Goal: Task Accomplishment & Management: Manage account settings

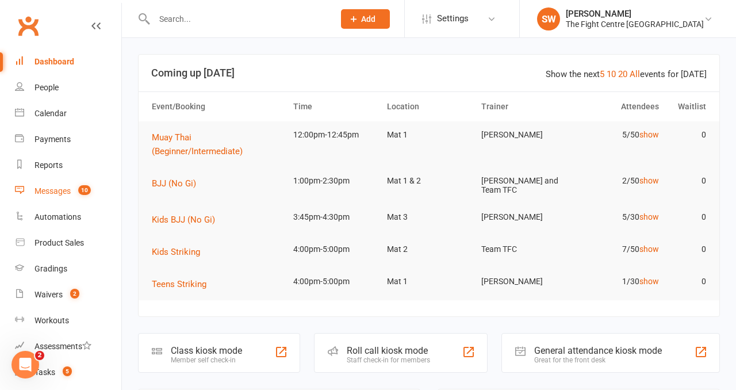
click at [50, 193] on div "Messages" at bounding box center [53, 190] width 36 height 9
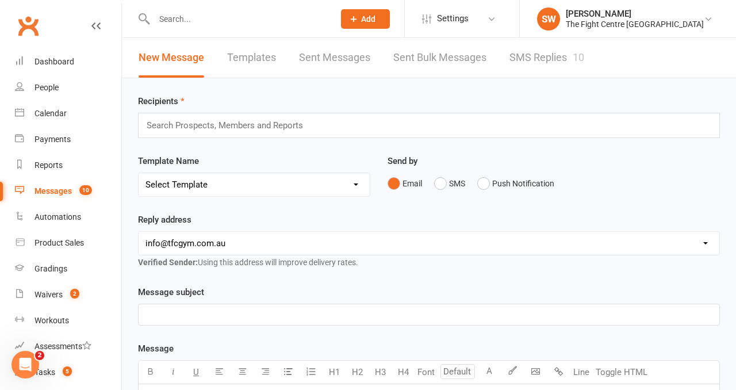
click at [538, 47] on link "SMS Replies 10" at bounding box center [547, 58] width 75 height 40
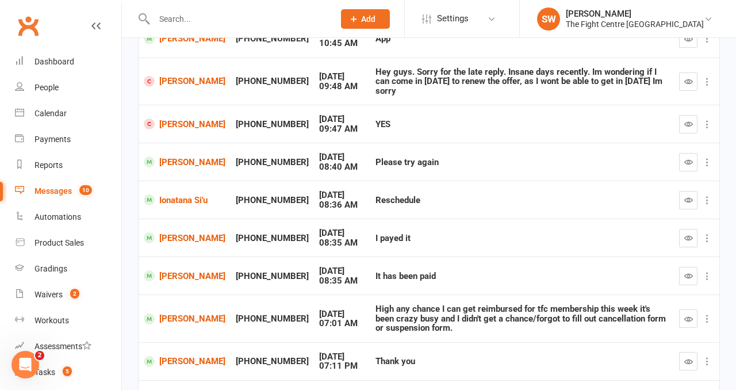
scroll to position [273, 0]
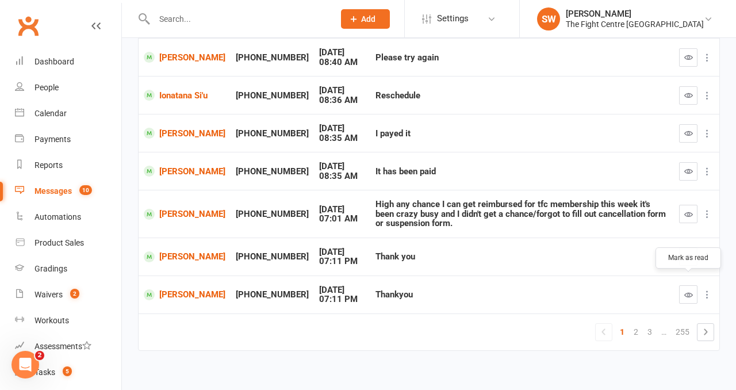
click at [692, 290] on icon "button" at bounding box center [688, 294] width 9 height 9
click at [676, 197] on td at bounding box center [696, 214] width 45 height 48
click at [690, 210] on icon "button" at bounding box center [688, 214] width 9 height 9
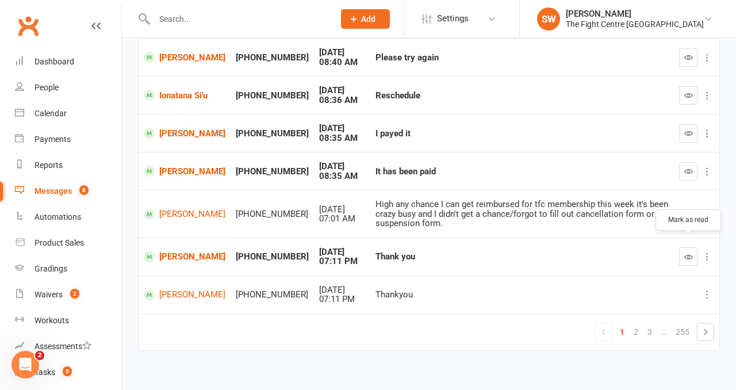
click at [687, 253] on icon "button" at bounding box center [688, 257] width 9 height 9
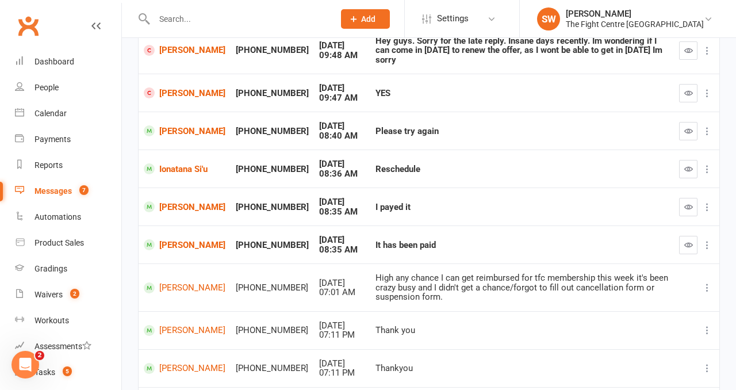
scroll to position [190, 0]
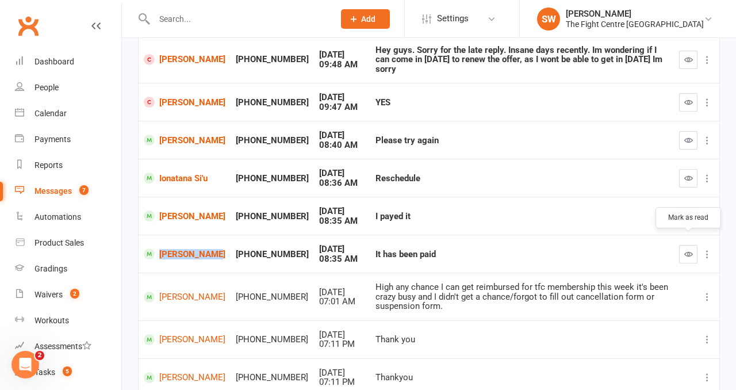
click at [688, 250] on icon "button" at bounding box center [688, 254] width 9 height 9
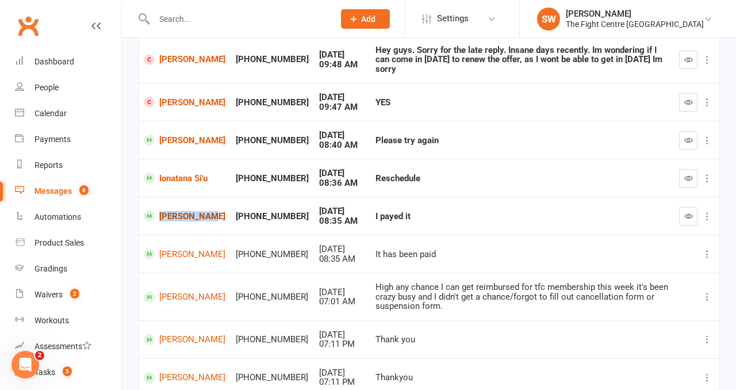
scroll to position [218, 0]
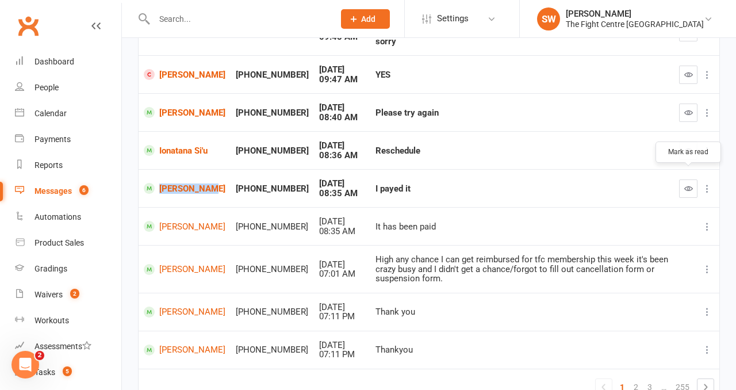
click at [691, 184] on icon "button" at bounding box center [688, 188] width 9 height 9
click at [686, 131] on td at bounding box center [696, 150] width 45 height 38
click at [686, 146] on icon "button" at bounding box center [688, 150] width 9 height 9
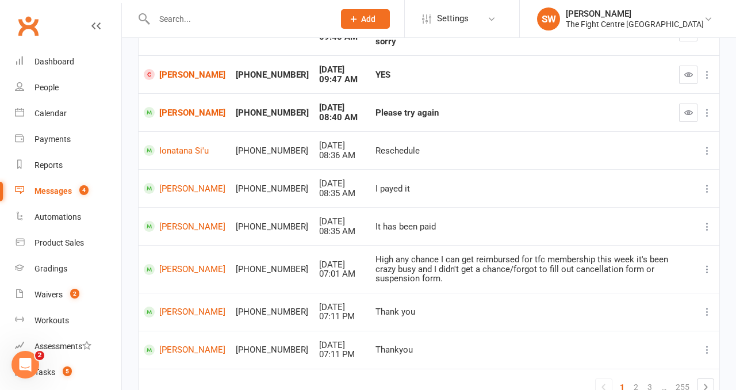
click at [688, 108] on icon "button" at bounding box center [688, 112] width 9 height 9
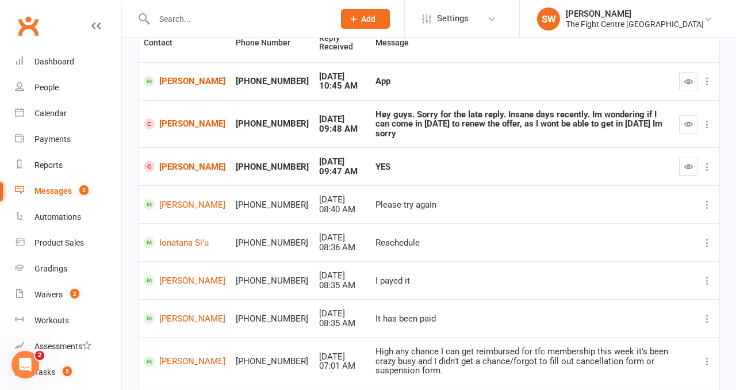
scroll to position [91, 0]
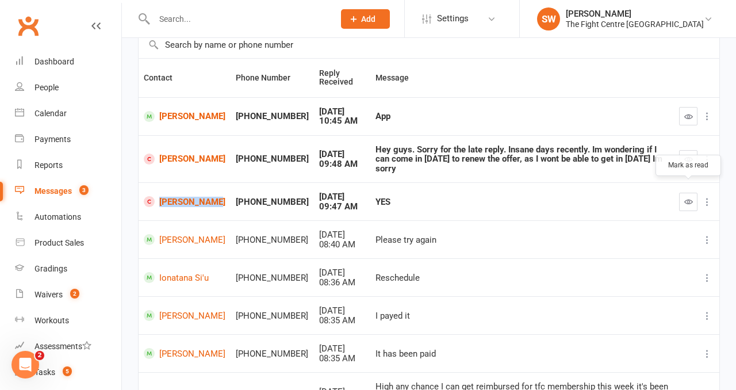
click at [679, 196] on button "button" at bounding box center [688, 202] width 18 height 18
click at [687, 156] on icon "button" at bounding box center [688, 159] width 9 height 9
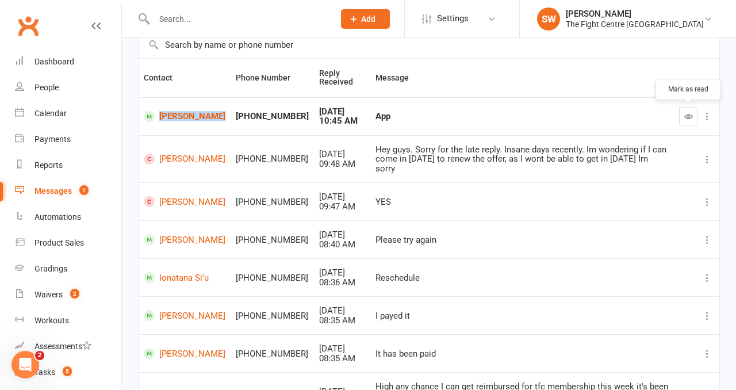
click at [682, 113] on button "button" at bounding box center [688, 116] width 18 height 18
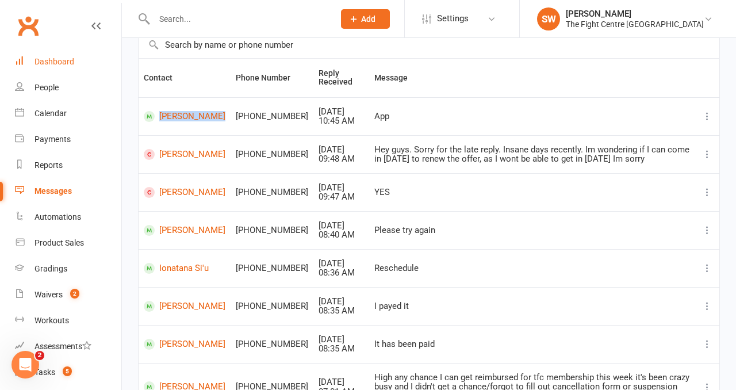
click at [71, 61] on div "Dashboard" at bounding box center [55, 61] width 40 height 9
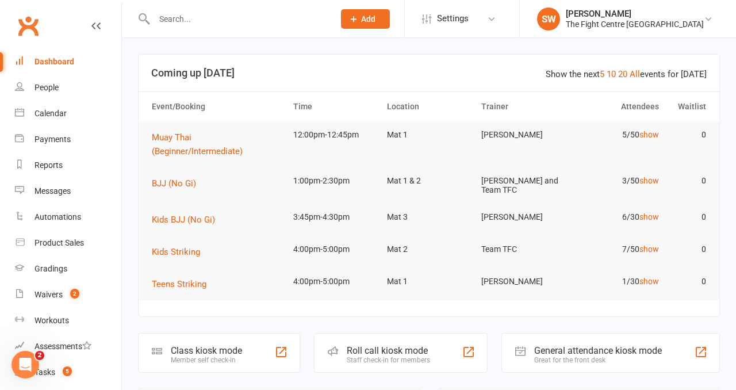
click at [186, 25] on input "text" at bounding box center [238, 19] width 175 height 16
paste input "Harry Akeroyd"
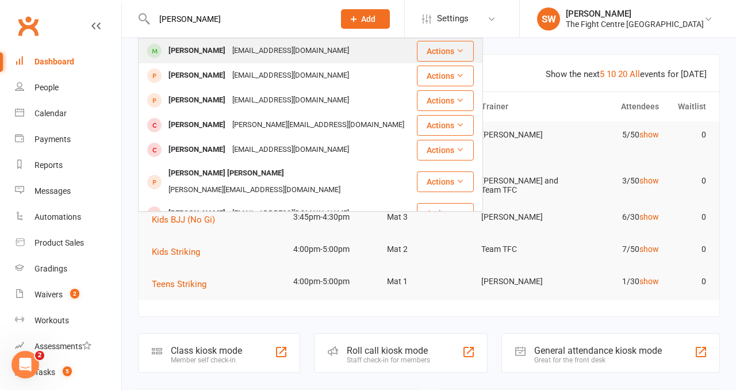
type input "Harry Akeroyd"
click at [212, 42] on div "Harry Akeroyd Akeroyd07@gmail.com" at bounding box center [277, 51] width 277 height 24
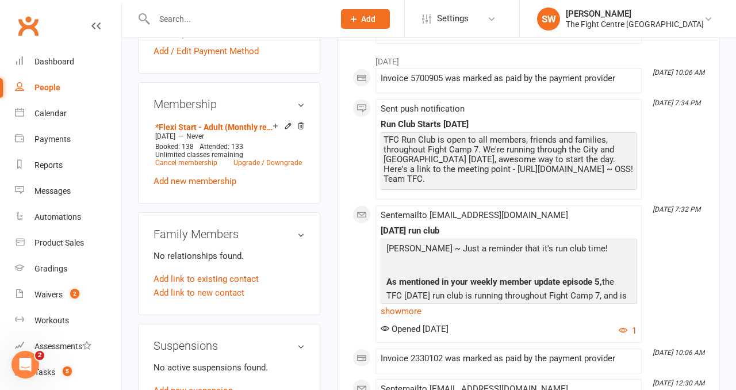
scroll to position [485, 0]
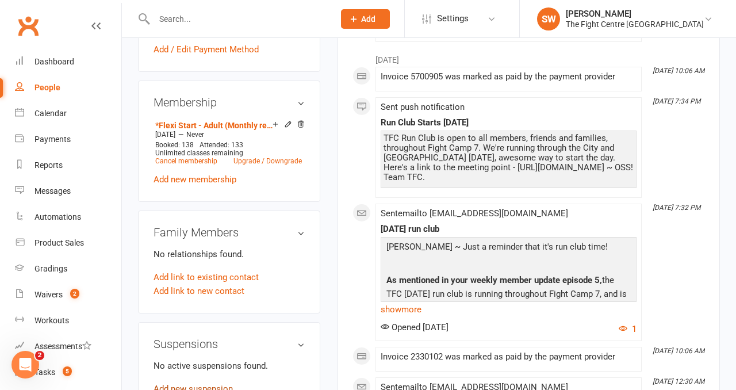
click at [195, 384] on link "Add new suspension" at bounding box center [193, 389] width 79 height 10
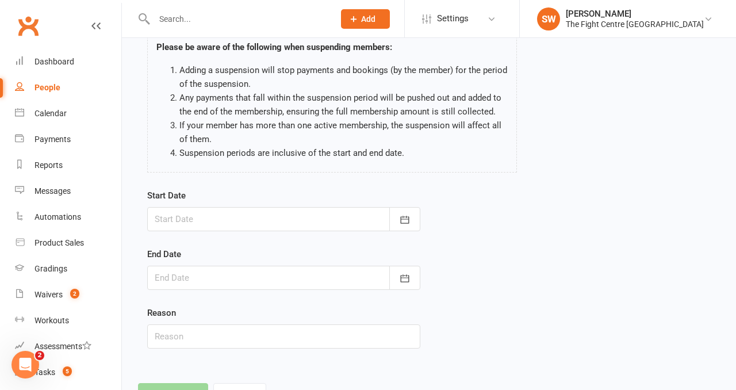
scroll to position [87, 0]
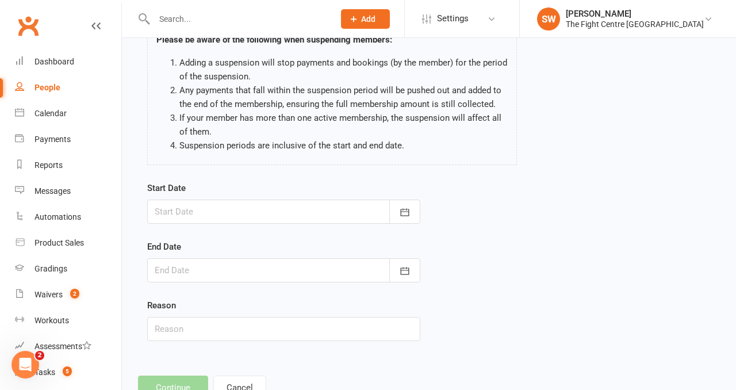
click at [251, 208] on div at bounding box center [283, 212] width 273 height 24
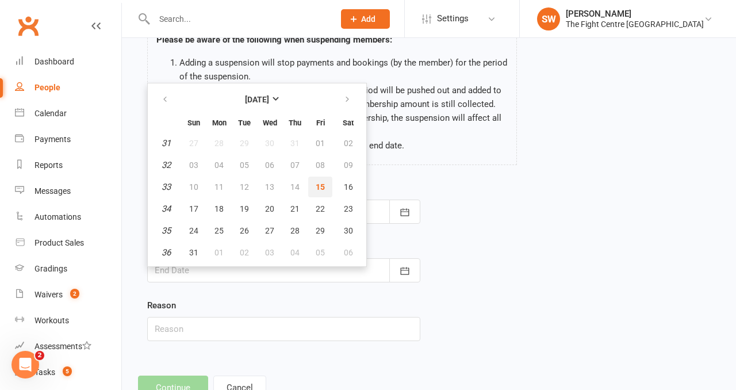
click at [324, 182] on span "15" at bounding box center [320, 186] width 9 height 9
type input "[DATE]"
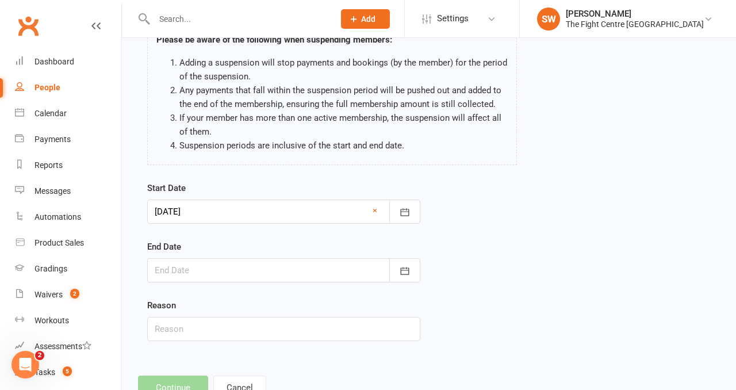
click at [270, 269] on div at bounding box center [283, 270] width 273 height 24
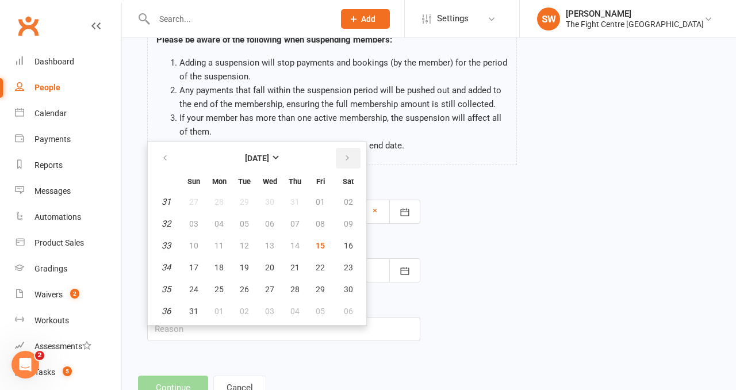
click at [345, 162] on icon "button" at bounding box center [347, 158] width 8 height 9
click at [322, 224] on span "12" at bounding box center [320, 223] width 9 height 9
type input "[DATE]"
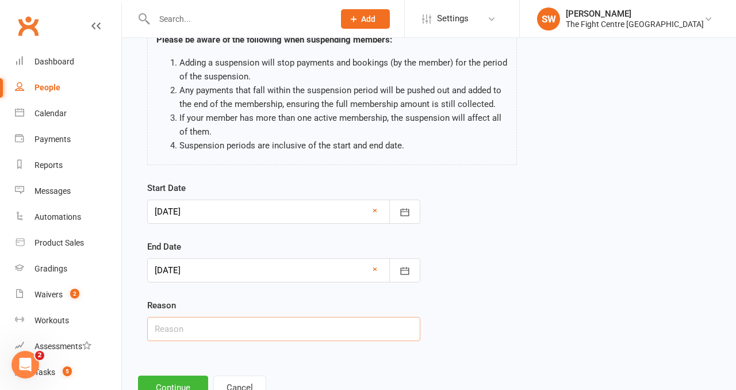
click at [296, 333] on input "text" at bounding box center [283, 329] width 273 height 24
type input "work"
click at [171, 389] on button "Continue" at bounding box center [173, 388] width 70 height 24
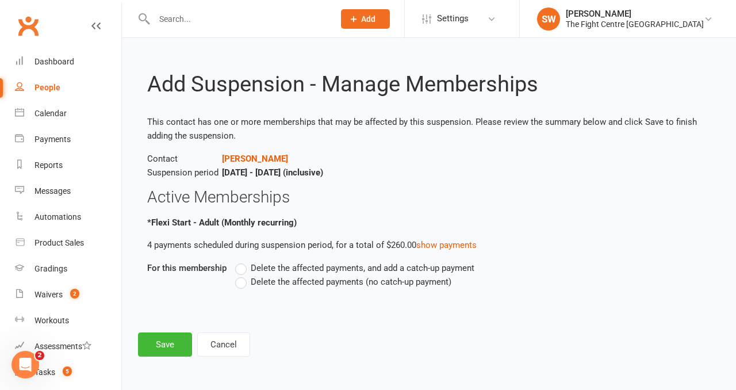
scroll to position [0, 0]
click at [248, 285] on label "Delete the affected payments (no catch-up payment)" at bounding box center [343, 282] width 216 height 14
click at [243, 275] on input "Delete the affected payments (no catch-up payment)" at bounding box center [238, 275] width 7 height 0
click at [162, 351] on button "Save" at bounding box center [165, 344] width 54 height 24
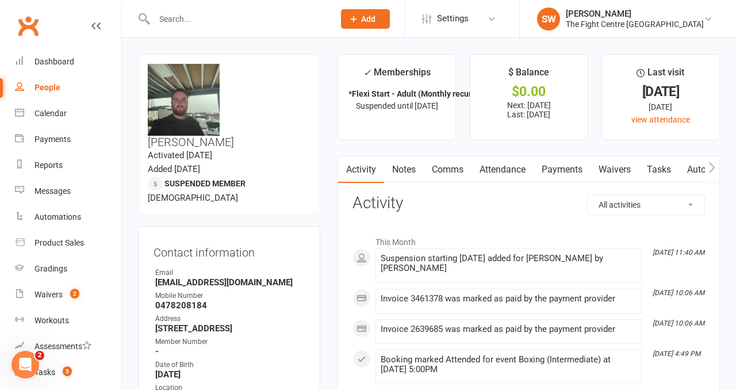
click at [181, 15] on input "text" at bounding box center [238, 19] width 175 height 16
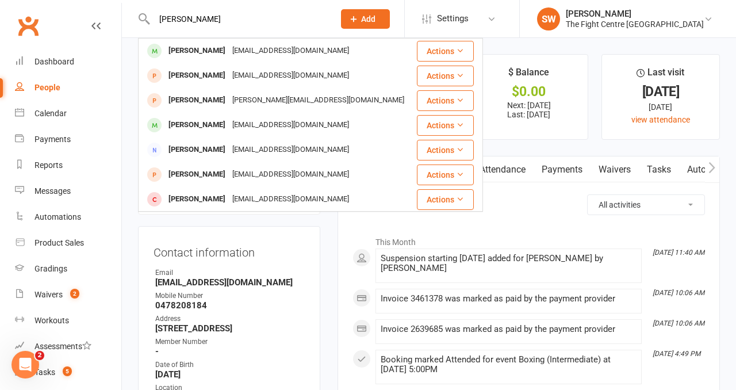
type input "harley rapkin"
click at [229, 51] on div "hrapkins@gmail.com" at bounding box center [291, 51] width 124 height 17
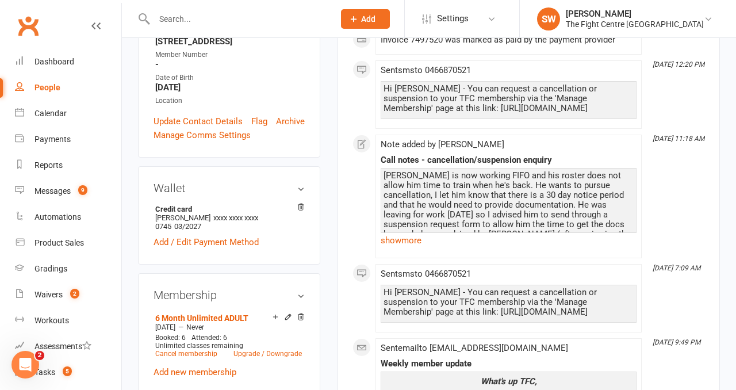
scroll to position [281, 0]
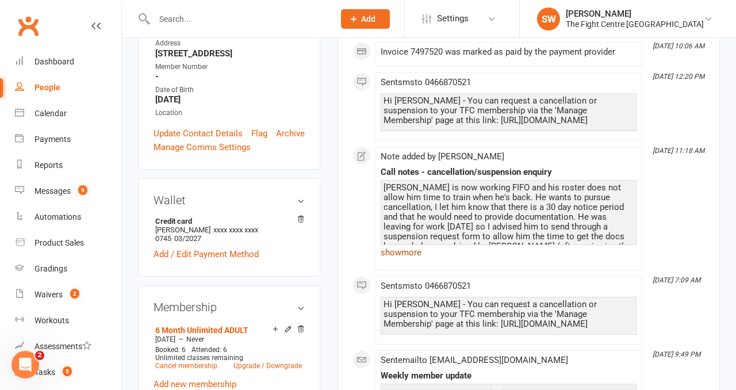
click at [412, 250] on link "show more" at bounding box center [509, 252] width 256 height 16
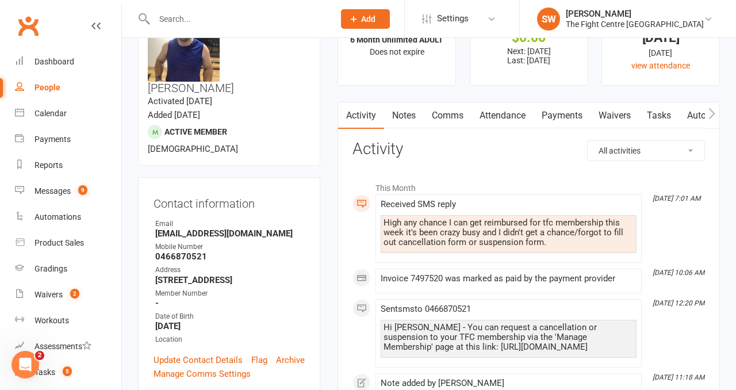
scroll to position [53, 0]
click at [560, 124] on link "Payments" at bounding box center [562, 116] width 57 height 26
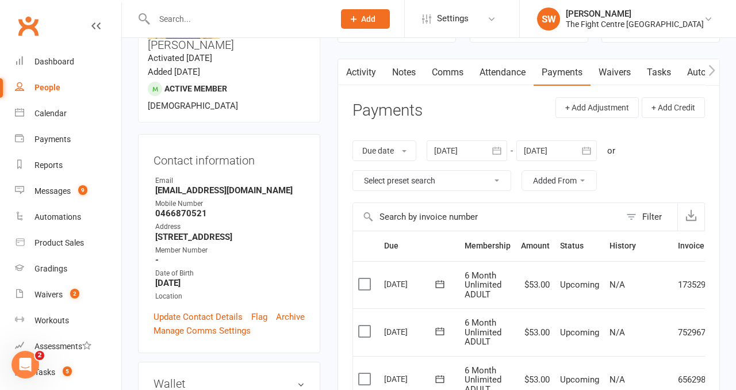
scroll to position [52, 0]
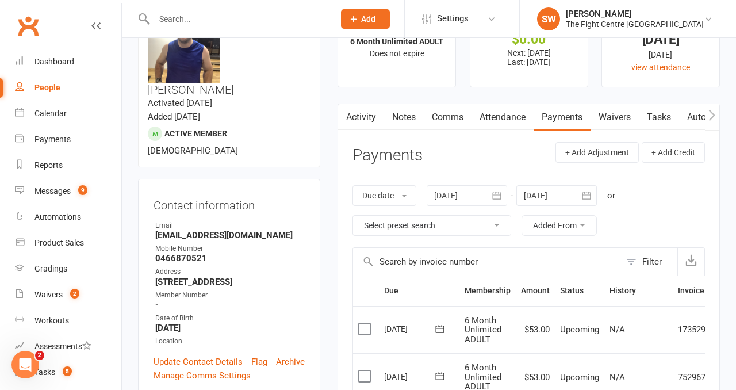
click at [445, 110] on link "Comms" at bounding box center [448, 117] width 48 height 26
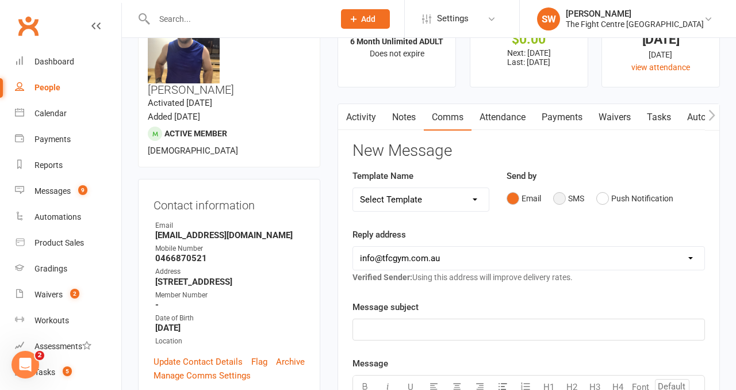
click at [569, 193] on button "SMS" at bounding box center [568, 199] width 31 height 22
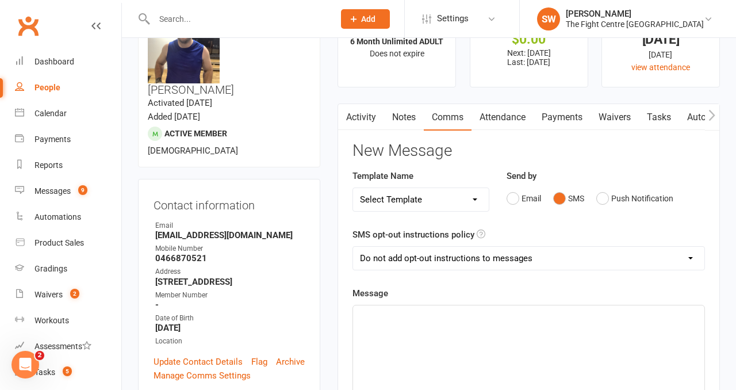
click at [493, 322] on p "﻿" at bounding box center [529, 316] width 338 height 14
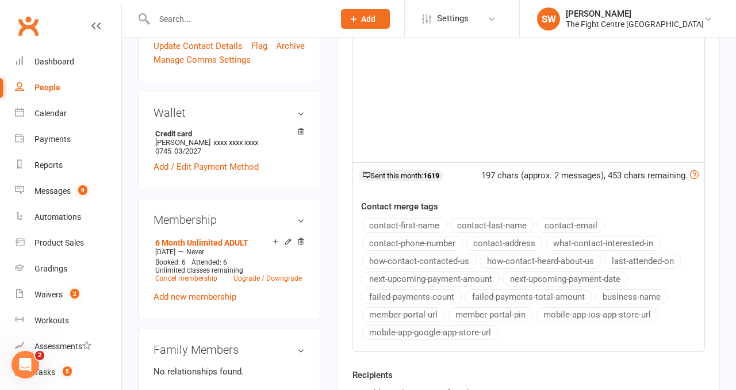
scroll to position [296, 0]
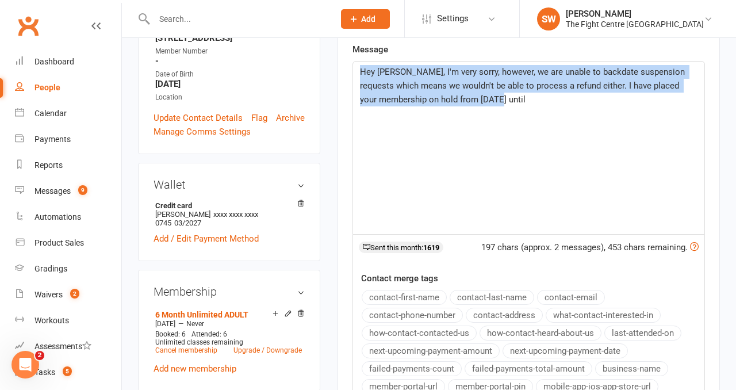
drag, startPoint x: 496, startPoint y: 117, endPoint x: 355, endPoint y: 68, distance: 148.6
click at [355, 68] on div "Hey Sam, I'm very sorry, however, we are unable to backdate suspension requests…" at bounding box center [528, 148] width 351 height 173
copy span "Hey Sam, I'm very sorry, however, we are unable to backdate suspension requests…"
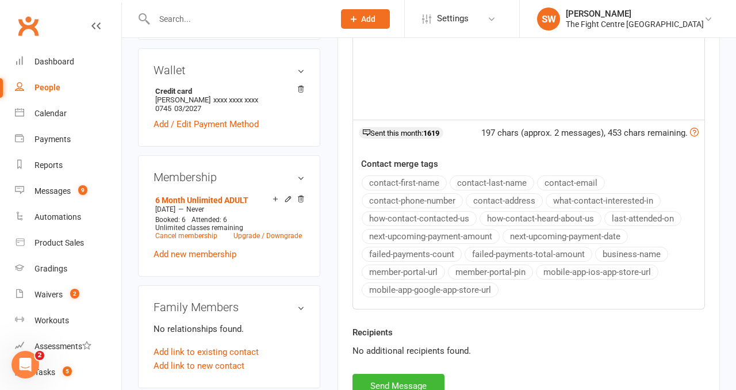
scroll to position [469, 0]
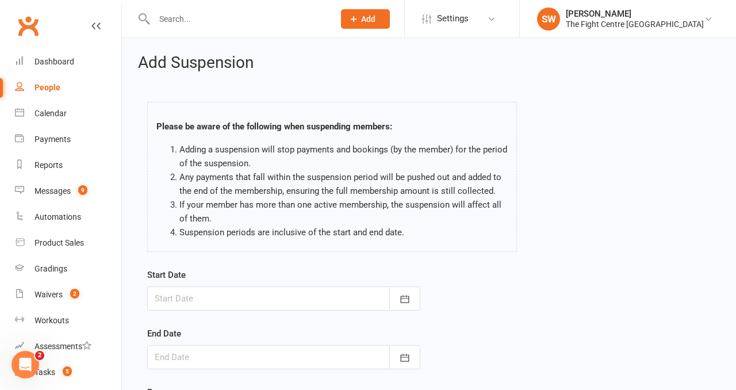
click at [184, 287] on div at bounding box center [283, 298] width 273 height 24
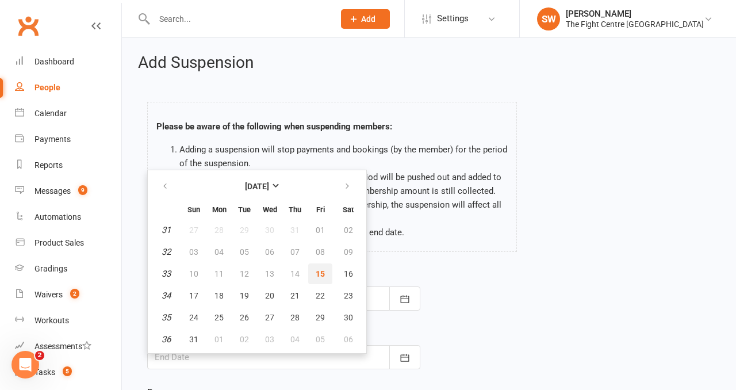
click at [323, 273] on span "15" at bounding box center [320, 273] width 9 height 9
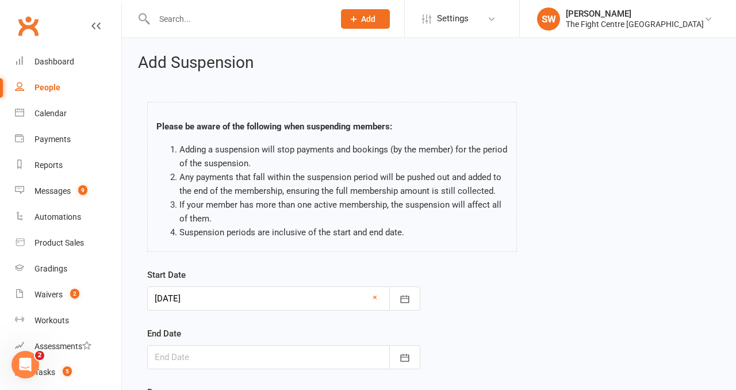
click at [290, 312] on form "Start Date 15 Aug 2025 August 2025 Sun Mon Tue Wed Thu Fri Sat 31 27 28 29 30 3…" at bounding box center [283, 348] width 273 height 160
click at [269, 299] on div at bounding box center [283, 298] width 273 height 24
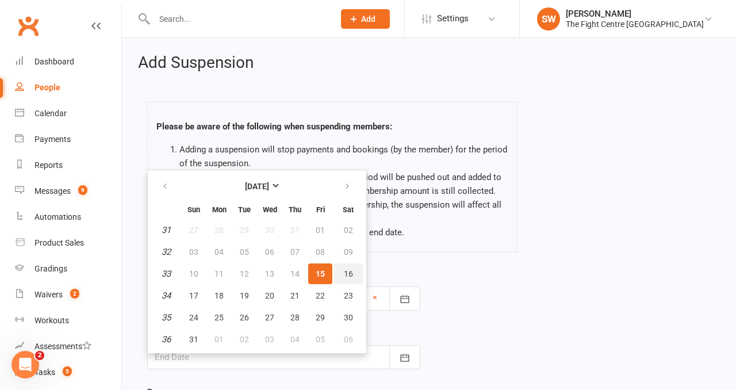
click at [350, 274] on span "16" at bounding box center [348, 273] width 9 height 9
type input "16 Aug 2025"
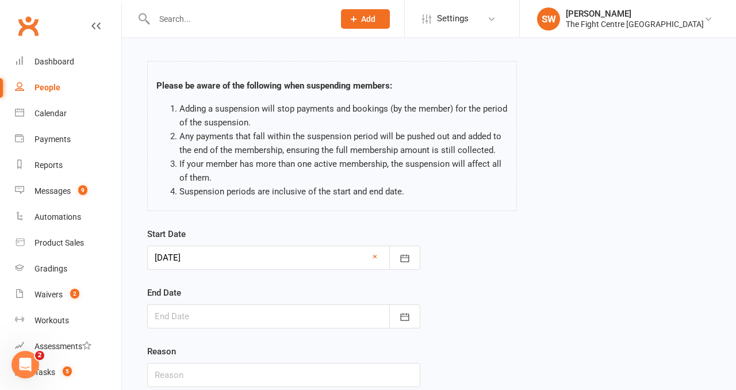
scroll to position [61, 0]
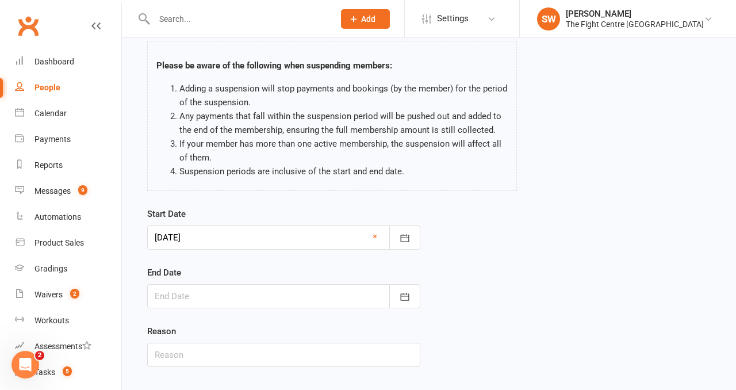
click at [280, 292] on div at bounding box center [283, 296] width 273 height 24
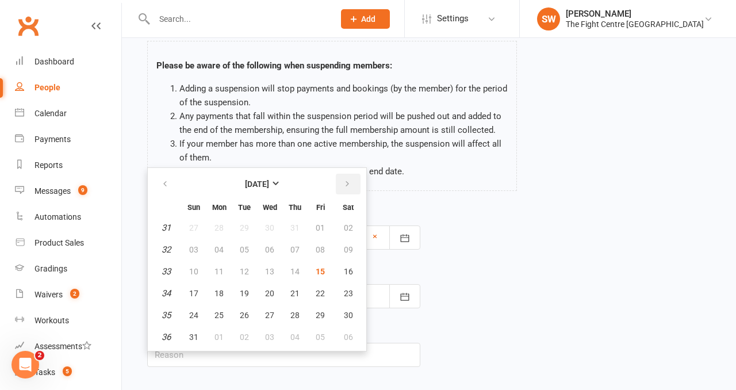
click at [353, 179] on button "button" at bounding box center [348, 184] width 25 height 21
click at [350, 254] on span "13" at bounding box center [348, 249] width 9 height 9
type input "13 Sep 2025"
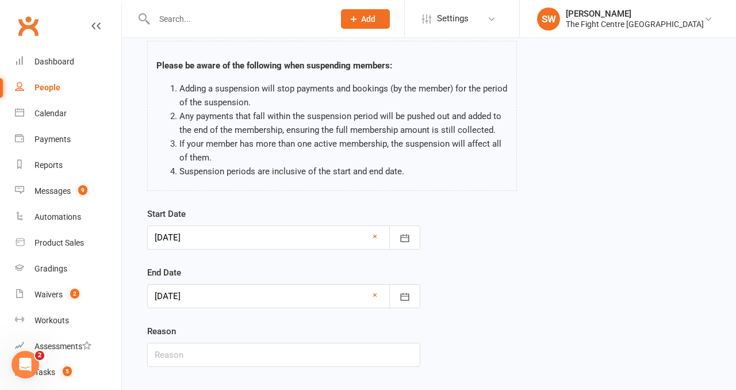
click at [248, 342] on div "Reason" at bounding box center [283, 345] width 273 height 43
click at [248, 355] on input "text" at bounding box center [283, 355] width 273 height 24
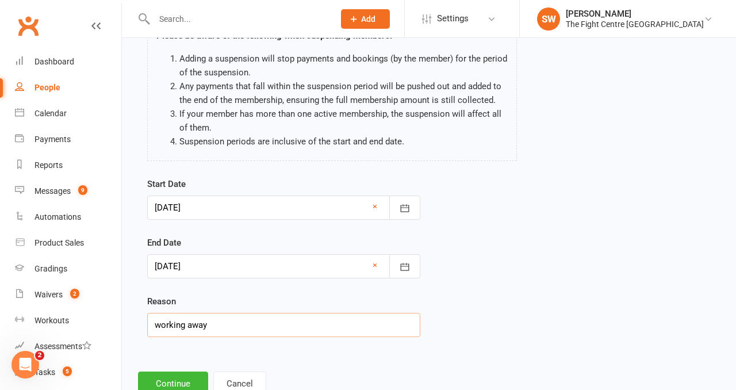
scroll to position [104, 0]
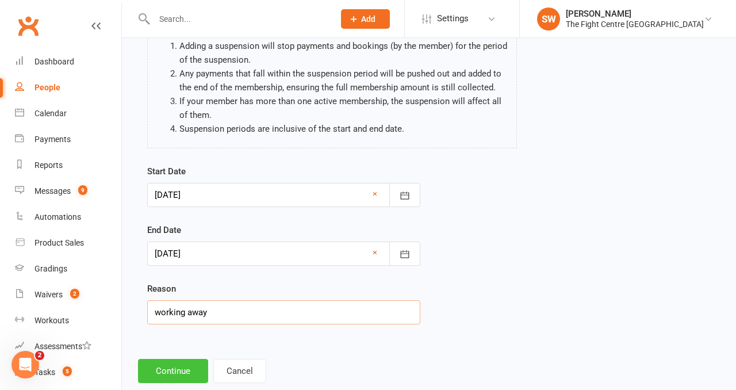
type input "working away"
click at [175, 365] on button "Continue" at bounding box center [173, 371] width 70 height 24
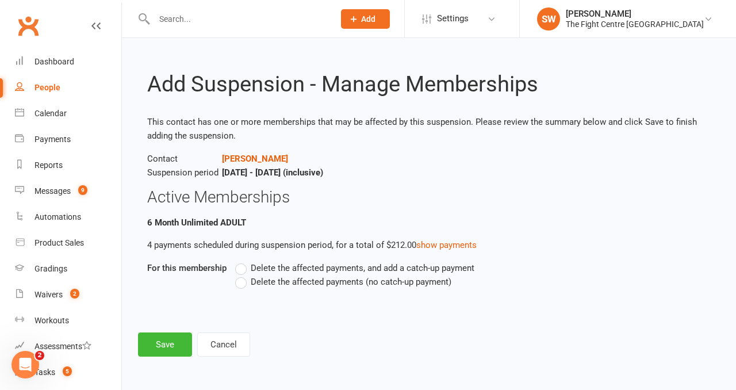
scroll to position [0, 0]
click at [240, 285] on label "Delete the affected payments (no catch-up payment)" at bounding box center [343, 282] width 216 height 14
click at [240, 275] on input "Delete the affected payments (no catch-up payment)" at bounding box center [238, 275] width 7 height 0
click at [170, 342] on button "Save" at bounding box center [165, 344] width 54 height 24
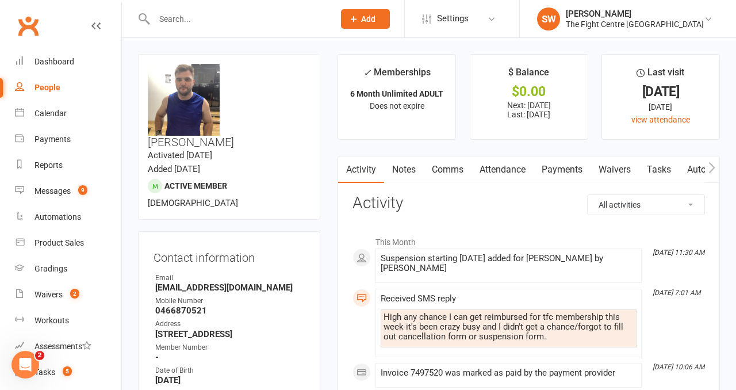
click at [445, 166] on link "Comms" at bounding box center [448, 169] width 48 height 26
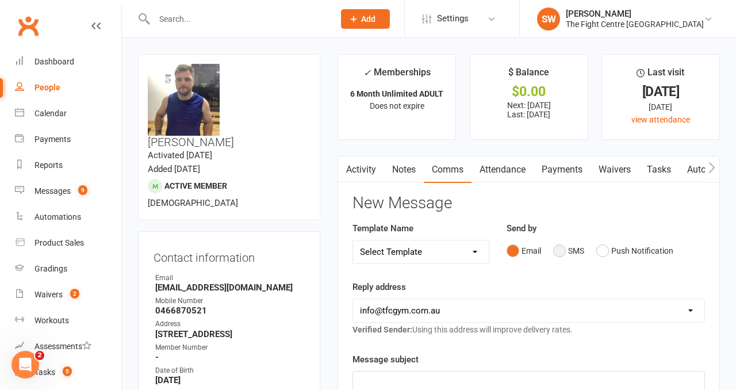
click at [567, 254] on button "SMS" at bounding box center [568, 251] width 31 height 22
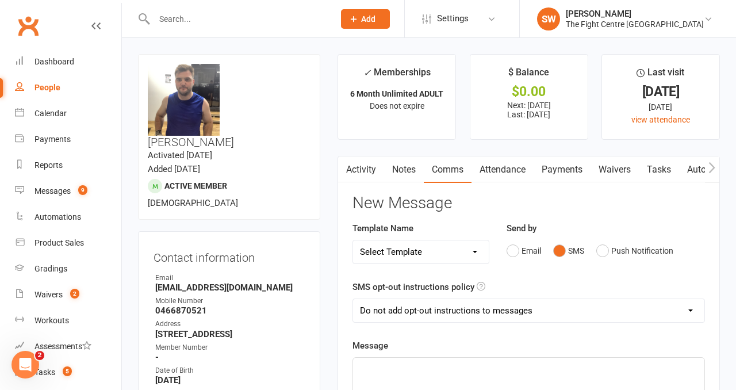
click at [516, 361] on p "﻿" at bounding box center [529, 368] width 338 height 14
paste div
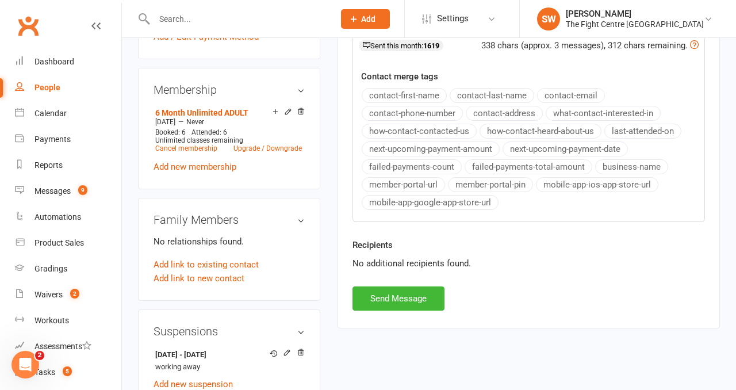
scroll to position [664, 0]
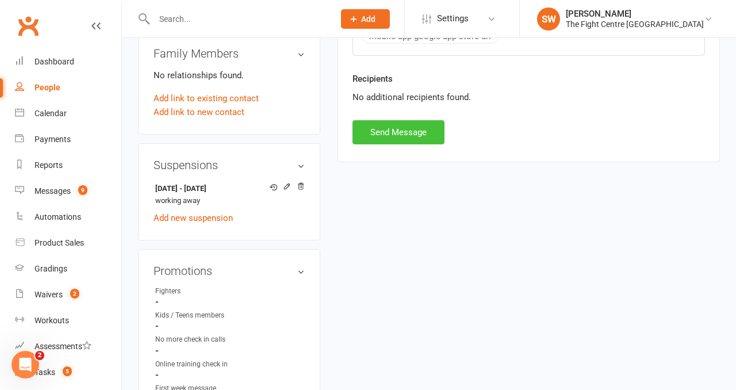
click at [374, 138] on button "Send Message" at bounding box center [399, 132] width 92 height 24
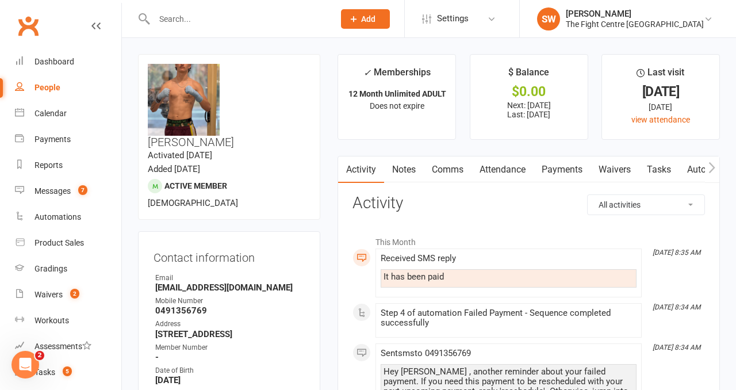
click at [554, 168] on link "Payments" at bounding box center [562, 169] width 57 height 26
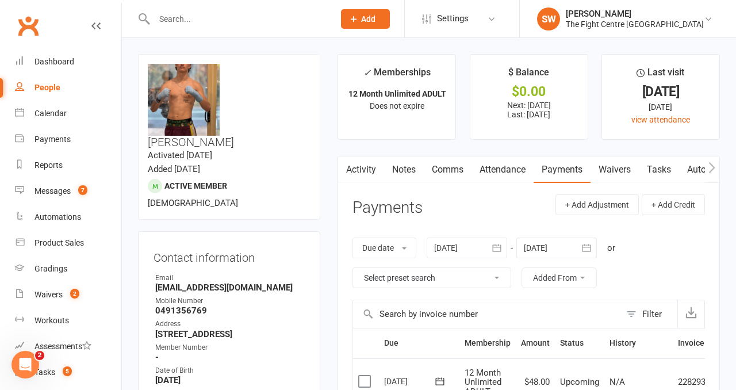
click at [364, 167] on link "Activity" at bounding box center [361, 169] width 46 height 26
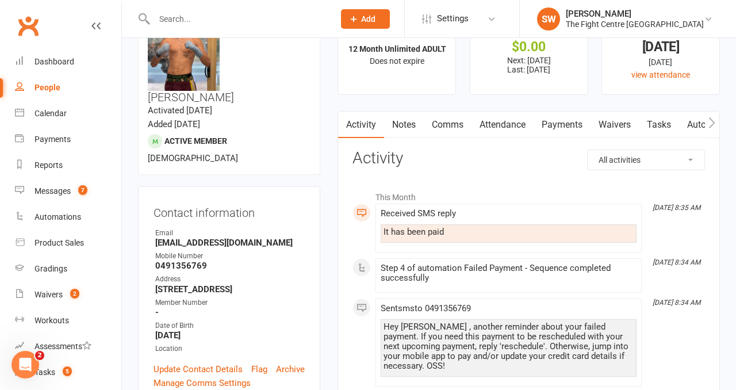
scroll to position [45, 0]
click at [548, 129] on link "Payments" at bounding box center [562, 124] width 57 height 26
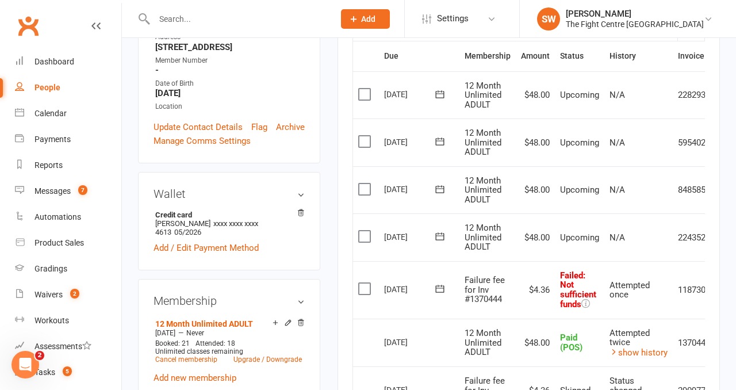
scroll to position [0, 37]
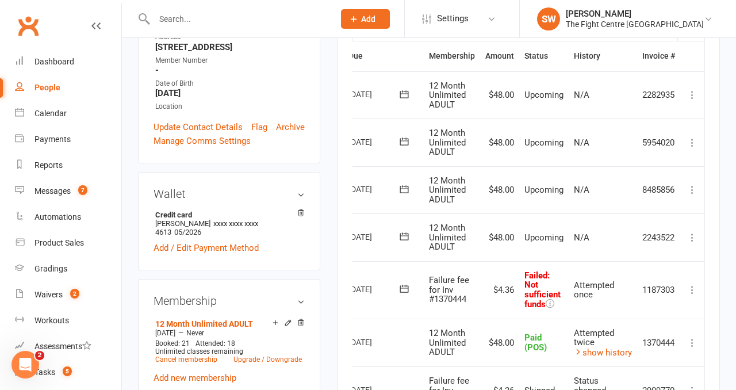
click at [694, 285] on icon at bounding box center [693, 290] width 12 height 12
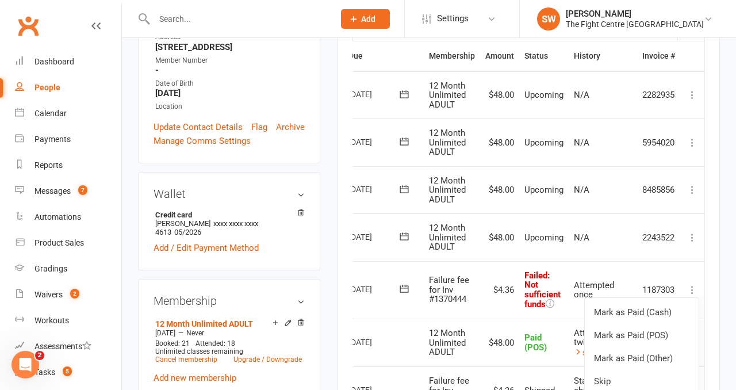
scroll to position [335, 0]
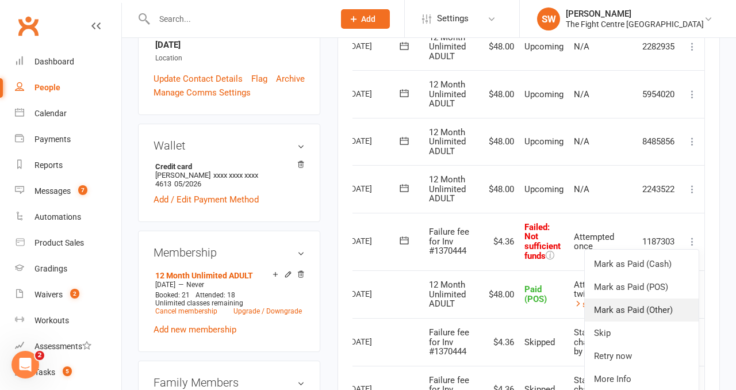
click at [657, 309] on link "Mark as Paid (Other)" at bounding box center [642, 310] width 114 height 23
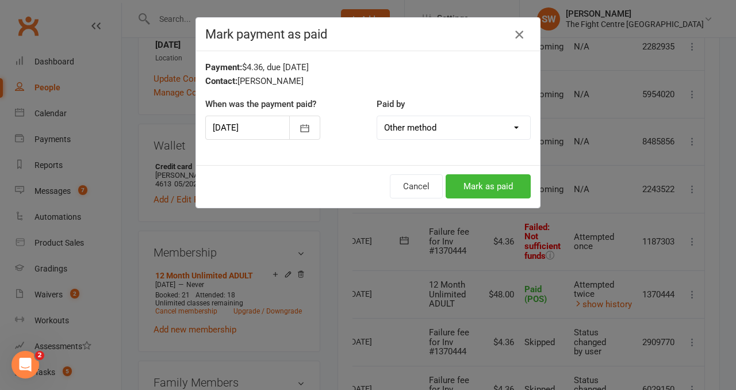
click at [523, 35] on icon "button" at bounding box center [519, 35] width 14 height 14
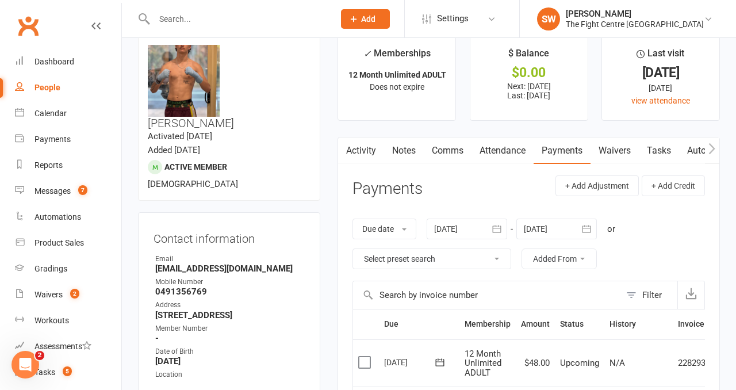
scroll to position [0, 0]
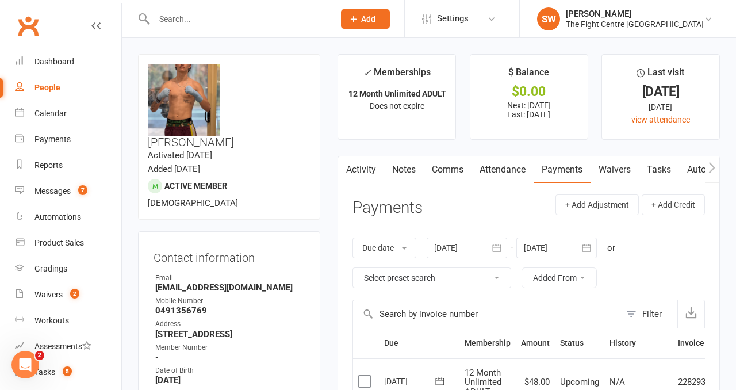
click at [471, 166] on link "Comms" at bounding box center [448, 169] width 48 height 26
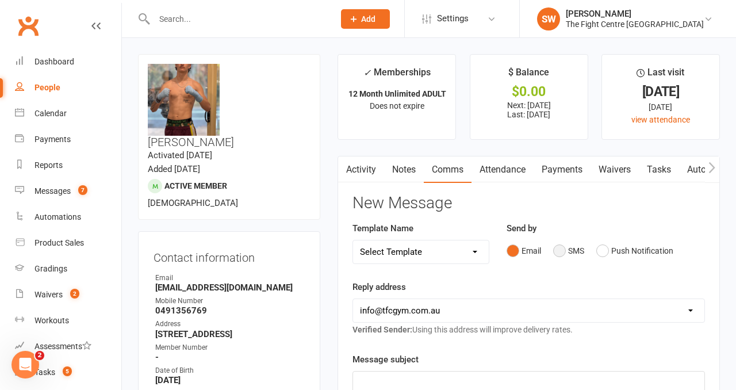
click at [573, 253] on button "SMS" at bounding box center [568, 251] width 31 height 22
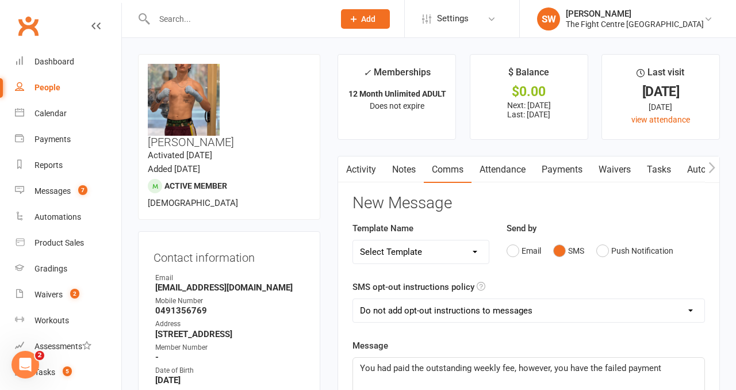
scroll to position [60, 0]
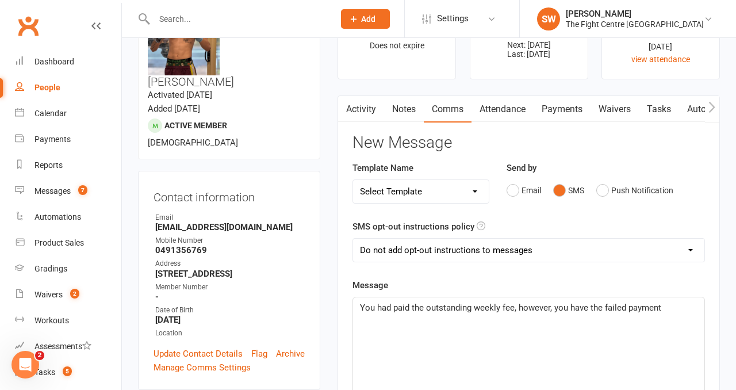
click at [514, 309] on span "You had paid the outstanding weekly fee, however, you have the failed payment" at bounding box center [510, 308] width 301 height 10
click at [533, 321] on p "You had paid the outstanding weekly membership amount, however, you have the fa…" at bounding box center [529, 315] width 338 height 28
drag, startPoint x: 636, startPoint y: 309, endPoint x: 666, endPoint y: 308, distance: 30.5
click at [636, 308] on span "You had paid the outstanding weekly membership amount, however, you have the fa…" at bounding box center [528, 315] width 336 height 24
click at [585, 322] on p "You had paid the outstanding weekly membership amount, however, you still have …" at bounding box center [529, 315] width 338 height 28
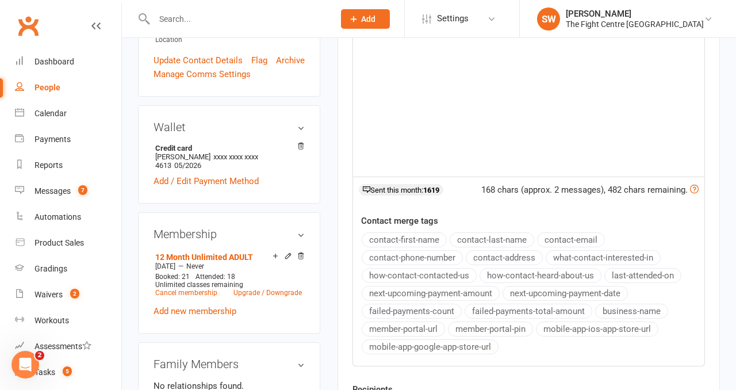
scroll to position [403, 0]
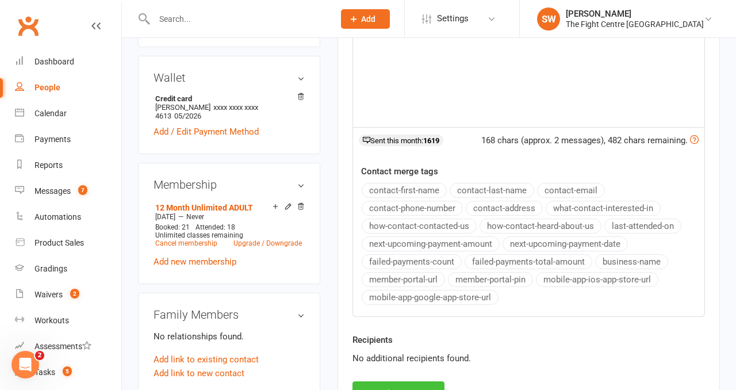
click at [413, 385] on button "Send Message" at bounding box center [399, 393] width 92 height 24
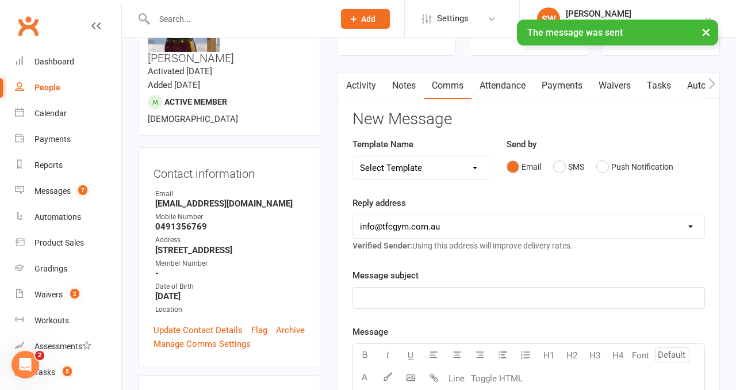
scroll to position [0, 0]
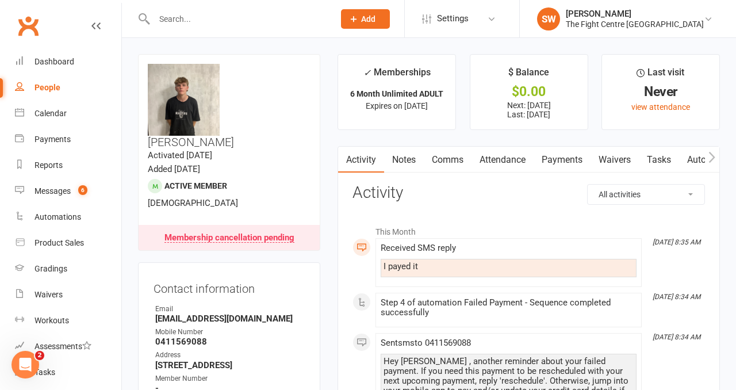
click at [556, 164] on link "Payments" at bounding box center [562, 160] width 57 height 26
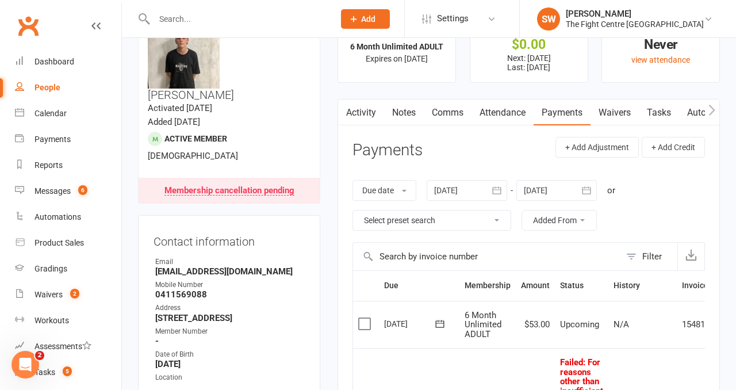
scroll to position [13, 0]
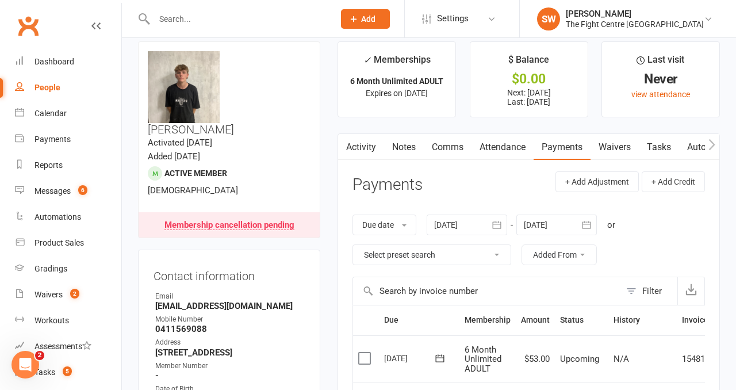
click at [408, 147] on link "Notes" at bounding box center [404, 147] width 40 height 26
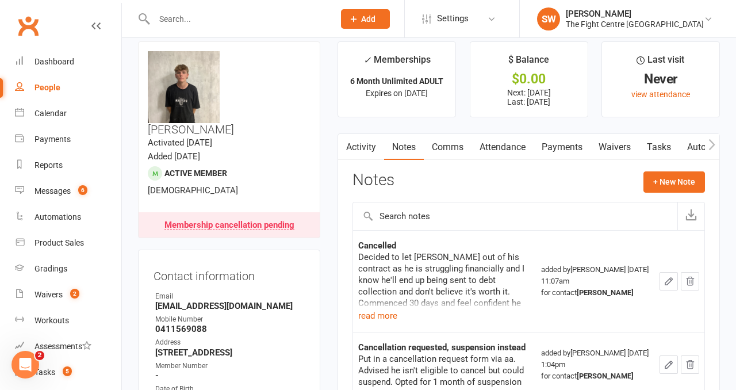
click at [442, 145] on link "Comms" at bounding box center [448, 147] width 48 height 26
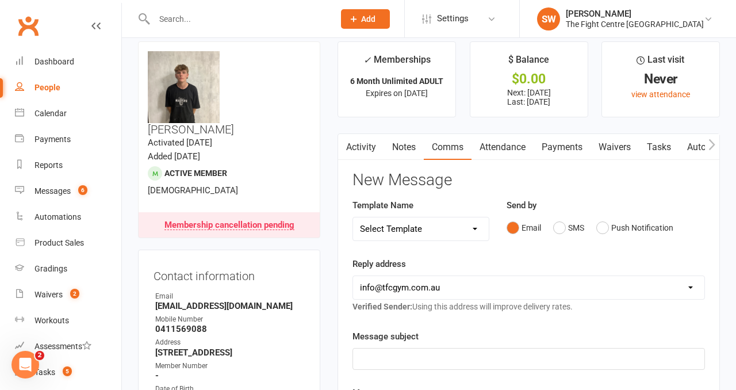
click at [351, 145] on button "button" at bounding box center [345, 147] width 14 height 26
click at [366, 150] on link "Activity" at bounding box center [361, 147] width 46 height 26
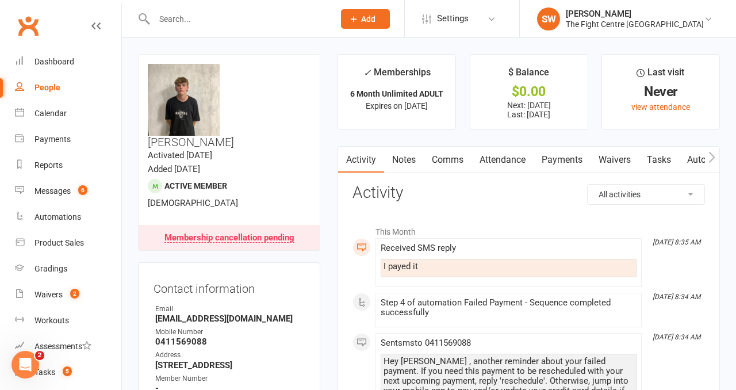
click at [556, 160] on link "Payments" at bounding box center [562, 160] width 57 height 26
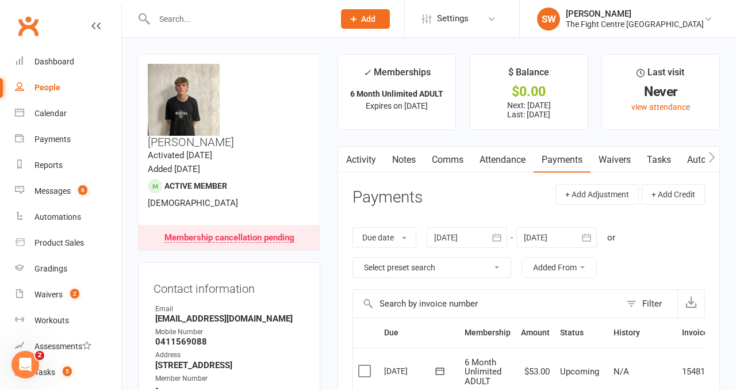
click at [365, 165] on link "Activity" at bounding box center [361, 160] width 46 height 26
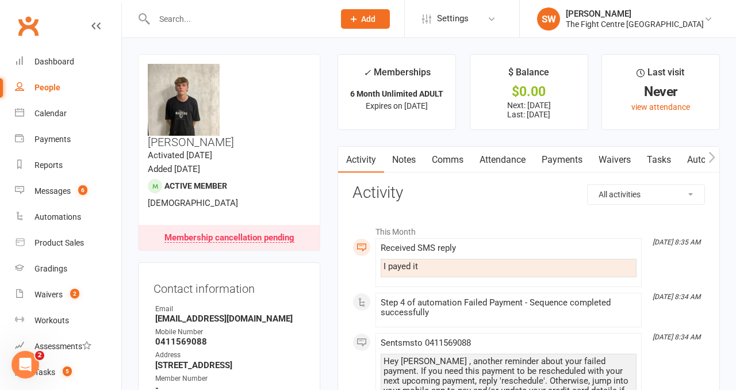
click at [447, 162] on link "Comms" at bounding box center [448, 160] width 48 height 26
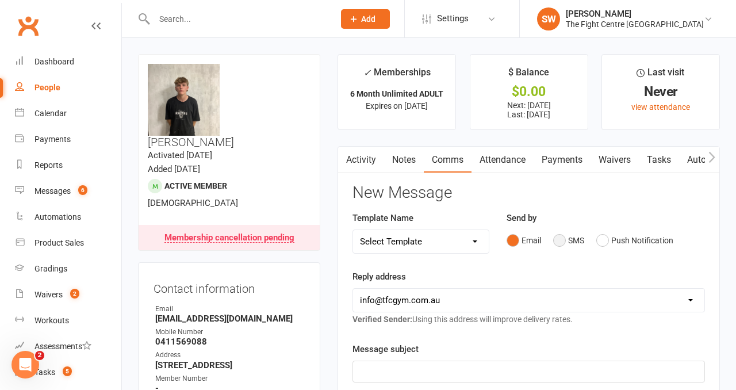
click at [561, 242] on button "SMS" at bounding box center [568, 240] width 31 height 22
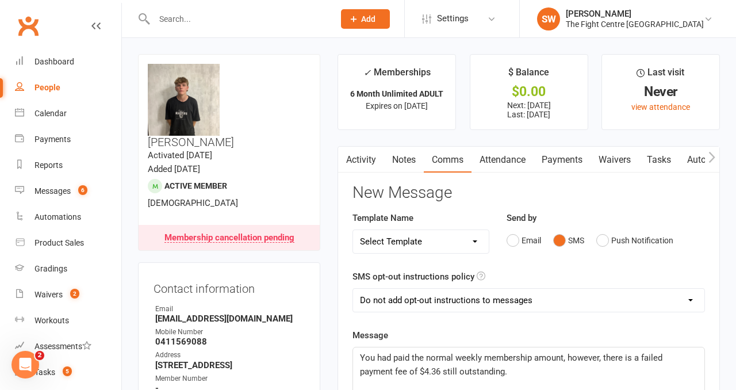
scroll to position [190, 0]
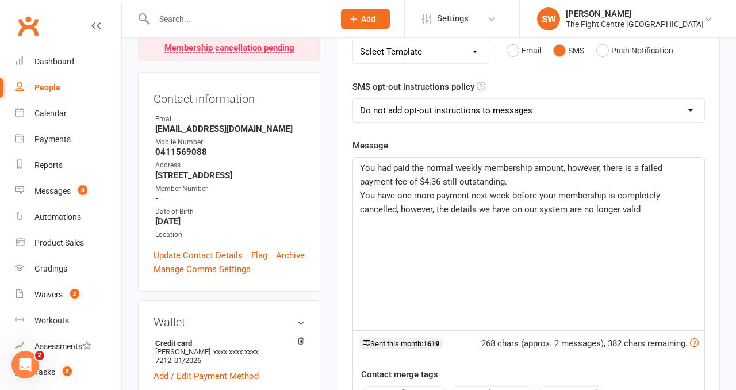
click at [451, 209] on span "You have one more payment next week before your membership is completely cancel…" at bounding box center [511, 202] width 303 height 24
click at [676, 208] on p "You have one more payment next week before your membership is completely cancel…" at bounding box center [529, 203] width 338 height 28
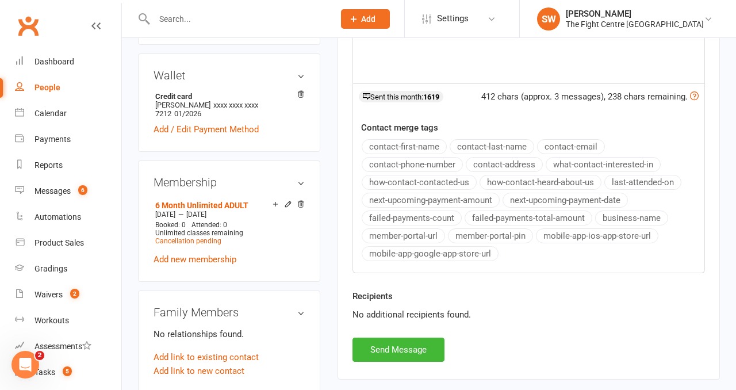
scroll to position [553, 0]
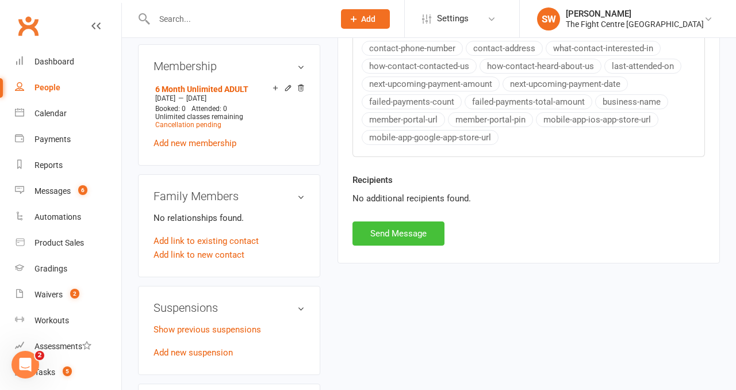
click at [430, 231] on button "Send Message" at bounding box center [399, 233] width 92 height 24
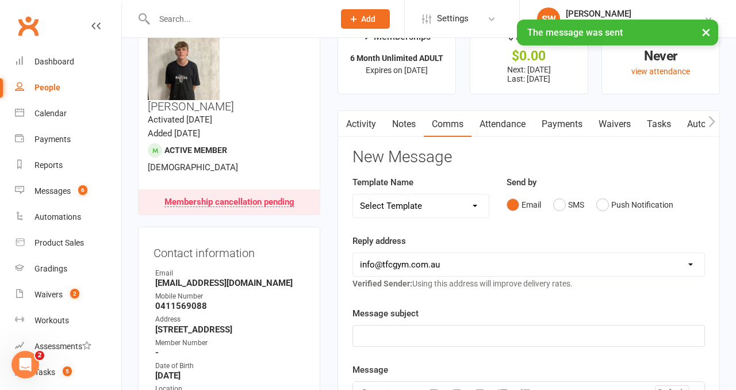
scroll to position [0, 0]
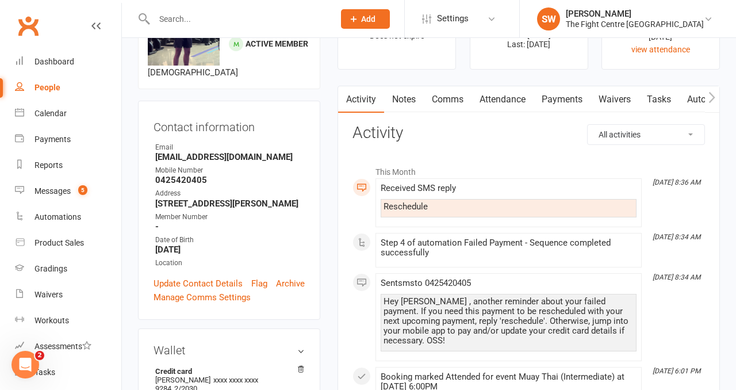
scroll to position [116, 0]
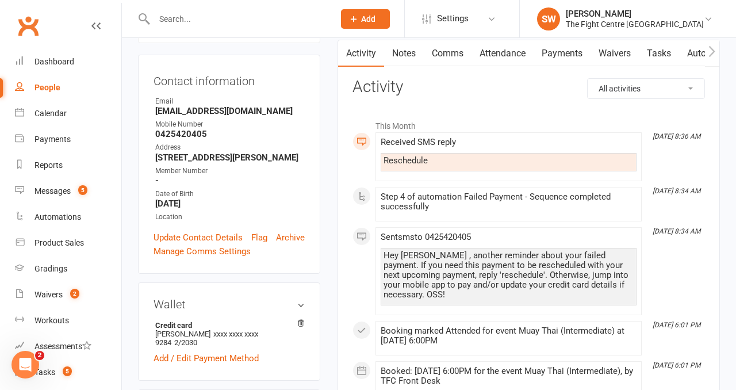
click at [560, 50] on link "Payments" at bounding box center [562, 53] width 57 height 26
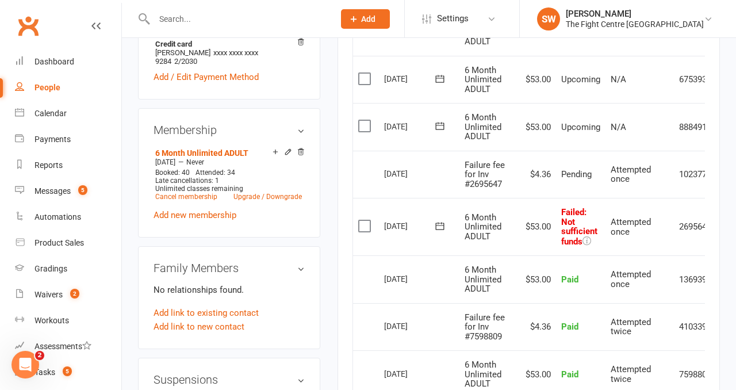
scroll to position [415, 0]
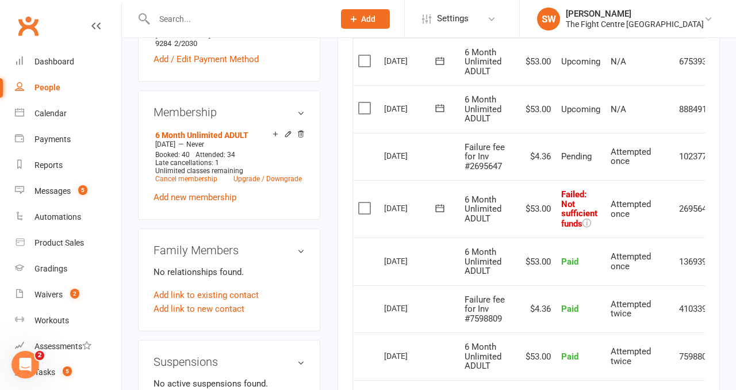
click at [441, 206] on icon at bounding box center [440, 208] width 12 height 12
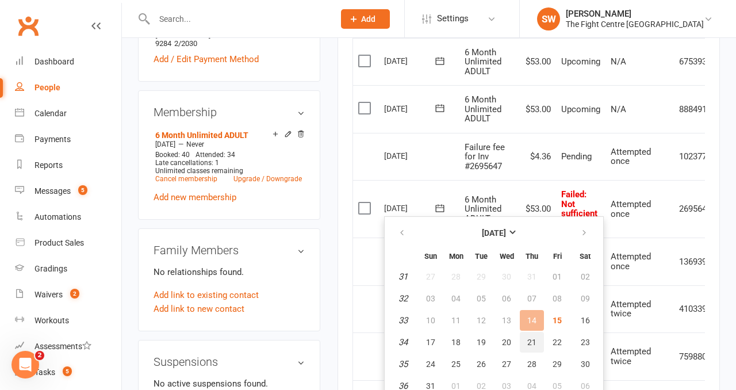
click at [533, 346] on span "21" at bounding box center [531, 342] width 9 height 9
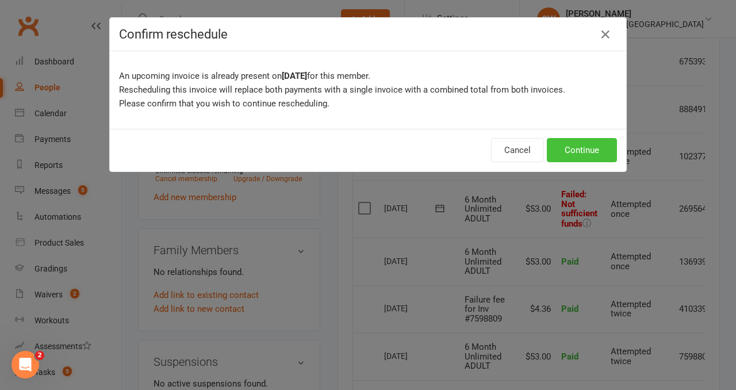
click at [561, 155] on button "Continue" at bounding box center [582, 150] width 70 height 24
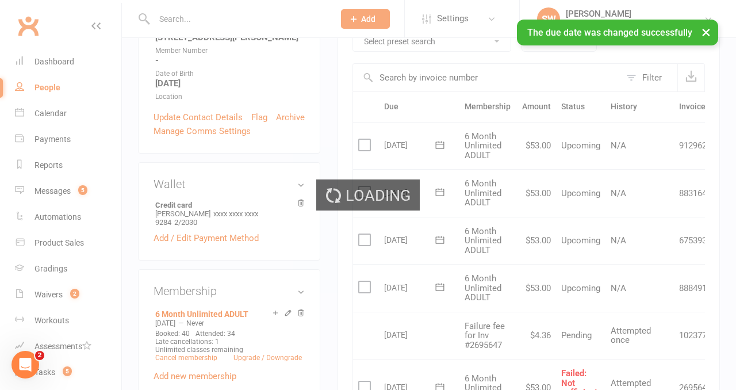
scroll to position [0, 0]
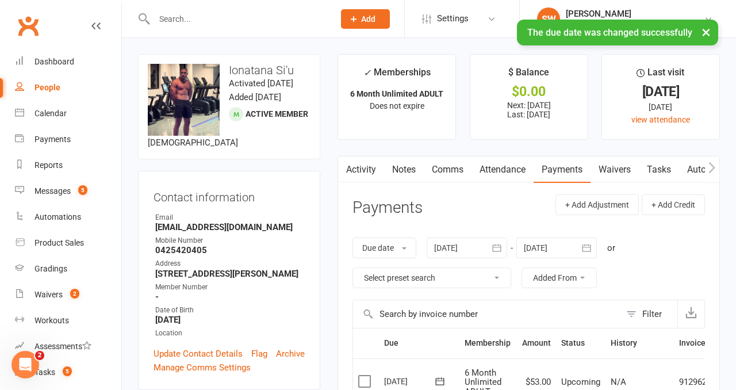
click at [438, 171] on link "Comms" at bounding box center [448, 169] width 48 height 26
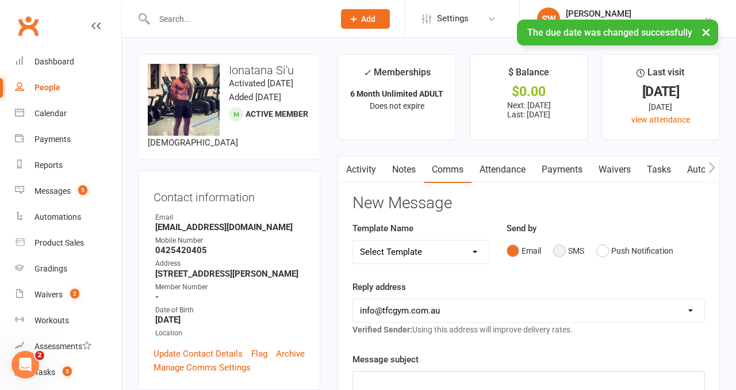
click at [569, 251] on button "SMS" at bounding box center [568, 251] width 31 height 22
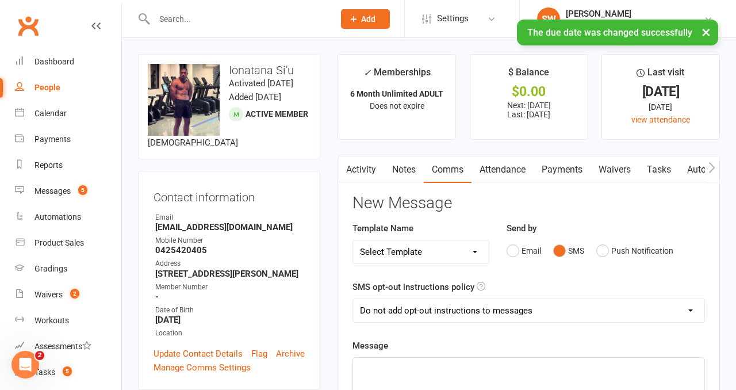
click at [496, 366] on p "﻿" at bounding box center [529, 368] width 338 height 14
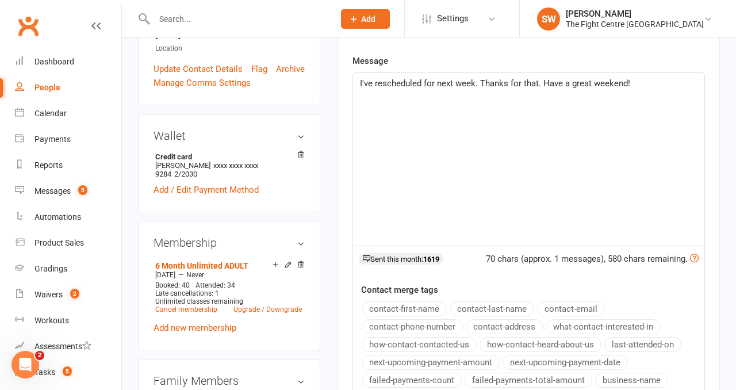
scroll to position [441, 0]
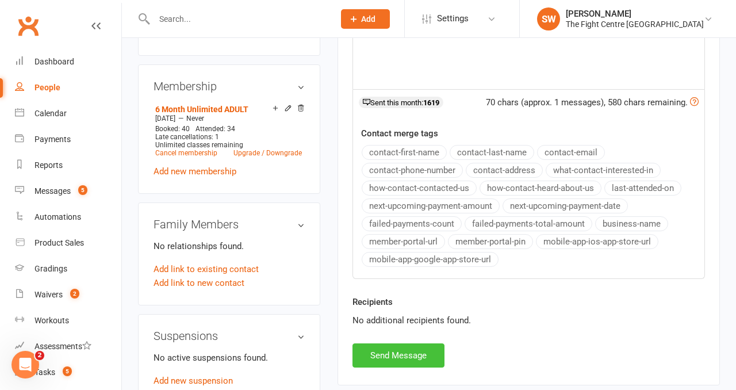
click at [393, 351] on button "Send Message" at bounding box center [399, 355] width 92 height 24
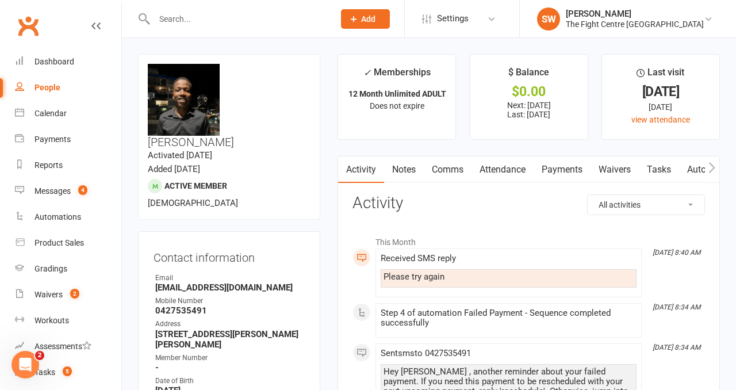
scroll to position [14, 0]
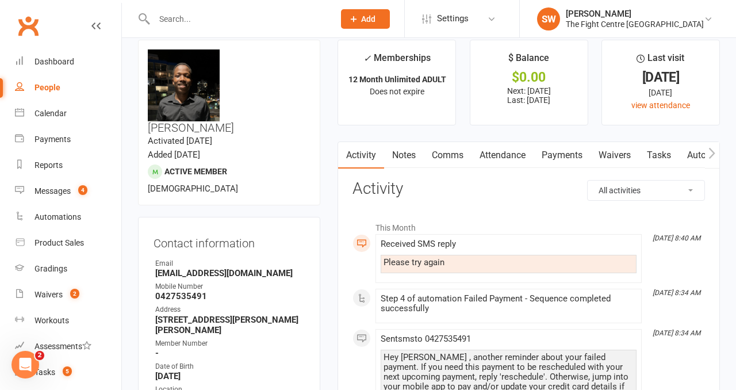
click at [558, 155] on link "Payments" at bounding box center [562, 155] width 57 height 26
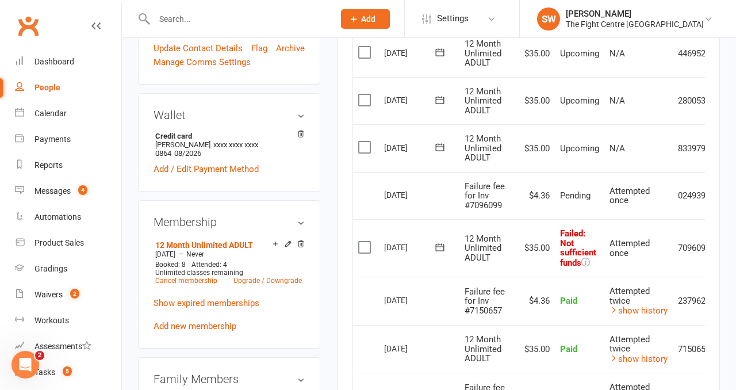
scroll to position [0, 37]
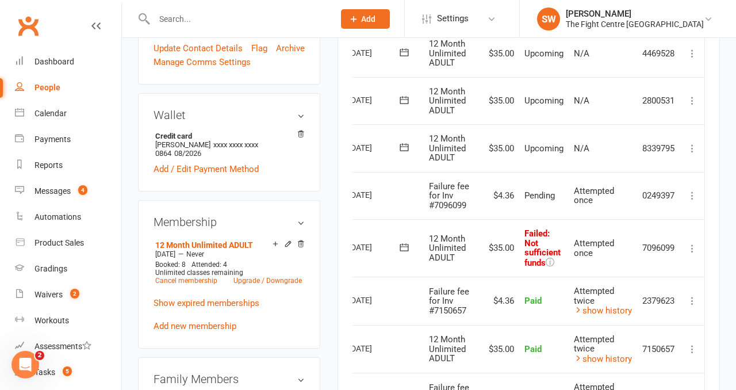
click at [692, 246] on icon at bounding box center [693, 249] width 12 height 12
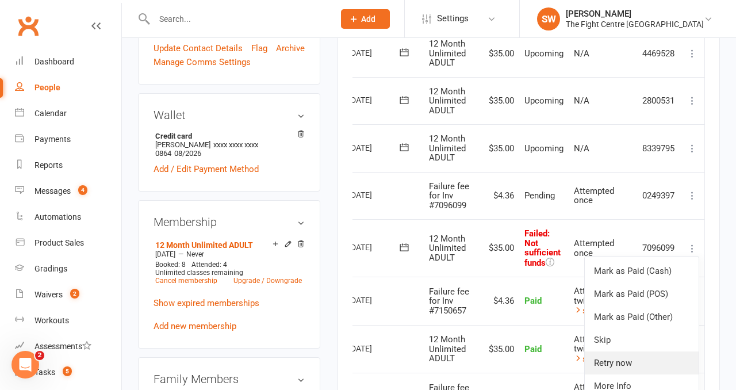
click at [656, 362] on link "Retry now" at bounding box center [642, 362] width 114 height 23
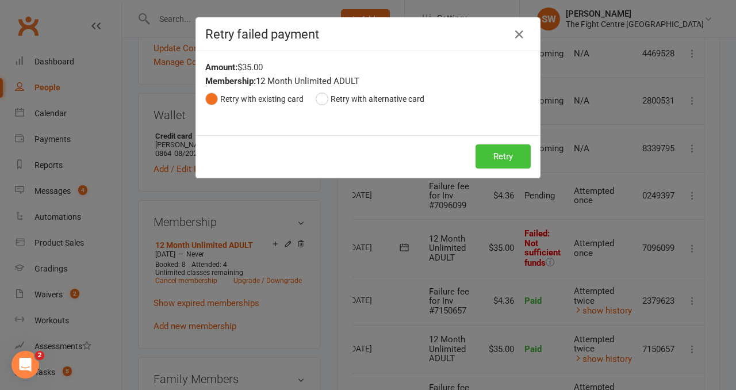
click at [504, 160] on button "Retry" at bounding box center [503, 156] width 55 height 24
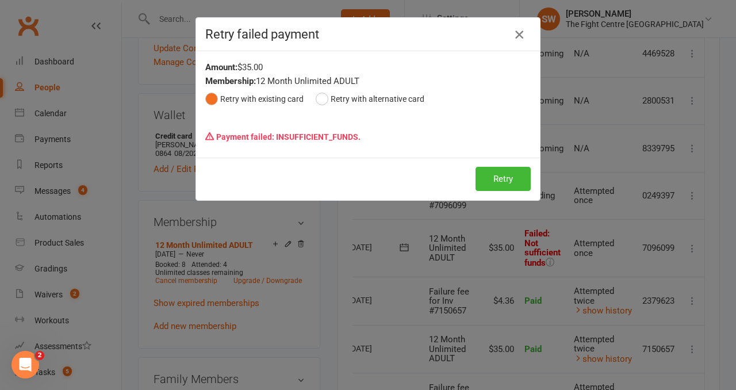
click at [526, 37] on button "button" at bounding box center [519, 34] width 18 height 18
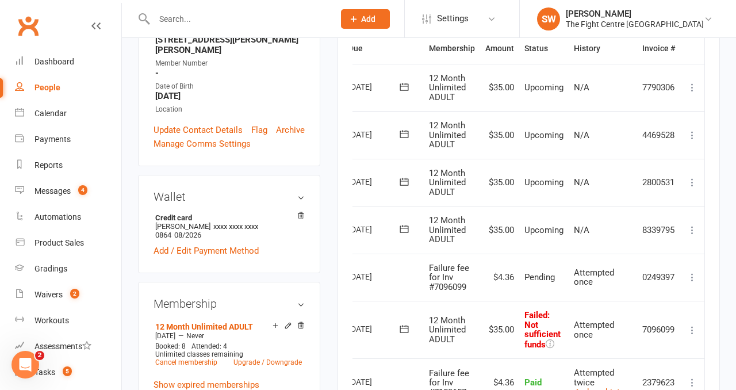
scroll to position [124, 0]
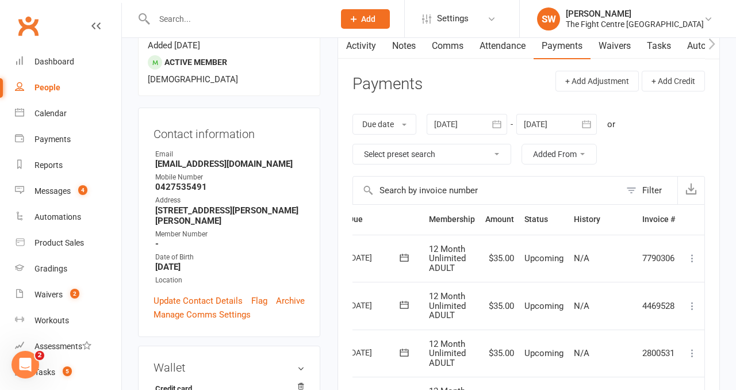
click at [441, 45] on link "Comms" at bounding box center [448, 46] width 48 height 26
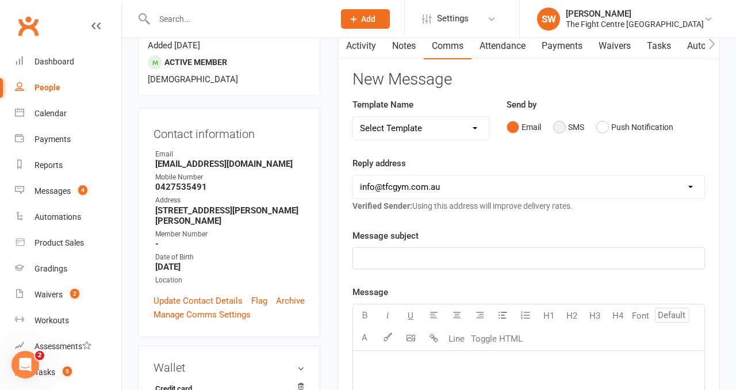
click at [577, 132] on button "SMS" at bounding box center [568, 127] width 31 height 22
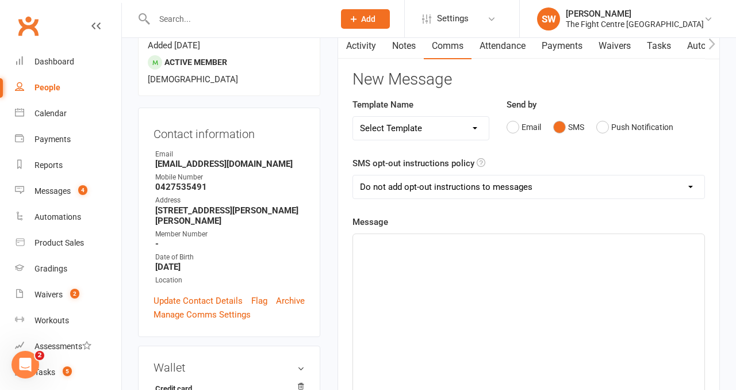
click at [551, 309] on div "﻿" at bounding box center [528, 320] width 351 height 173
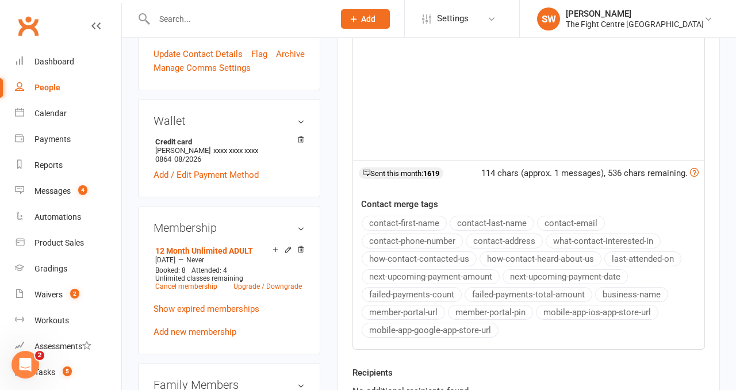
scroll to position [567, 0]
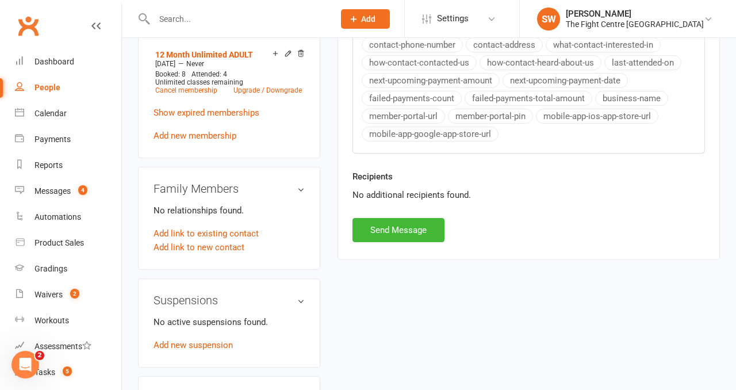
click at [375, 220] on button "Send Message" at bounding box center [399, 230] width 92 height 24
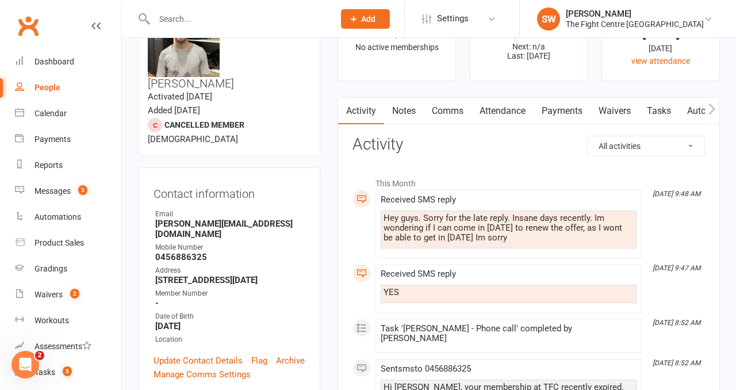
scroll to position [59, 0]
click at [559, 271] on div "Received SMS reply" at bounding box center [509, 274] width 256 height 10
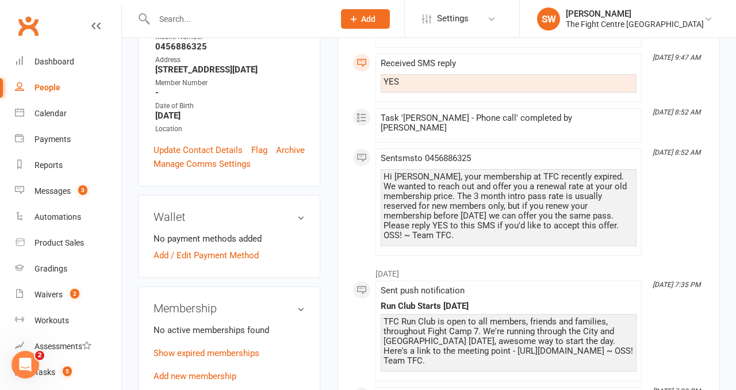
scroll to position [274, 0]
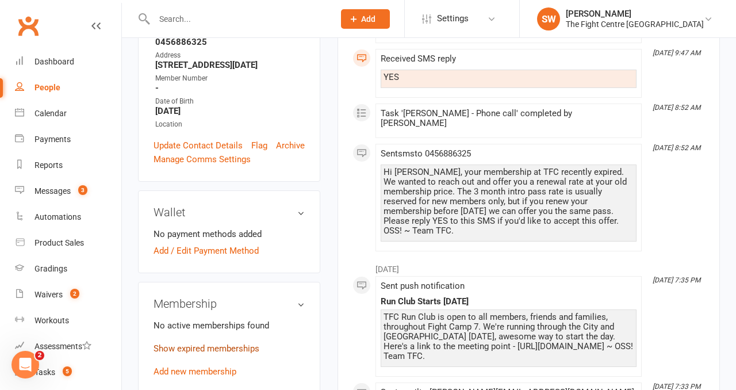
click at [181, 343] on link "Show expired memberships" at bounding box center [207, 348] width 106 height 10
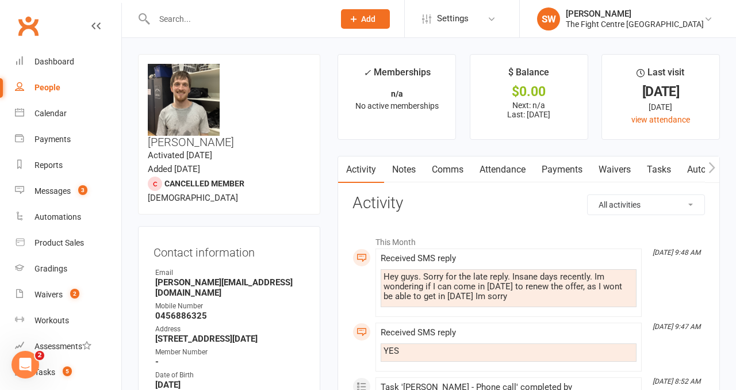
scroll to position [0, 1]
click at [444, 175] on link "Comms" at bounding box center [447, 169] width 48 height 26
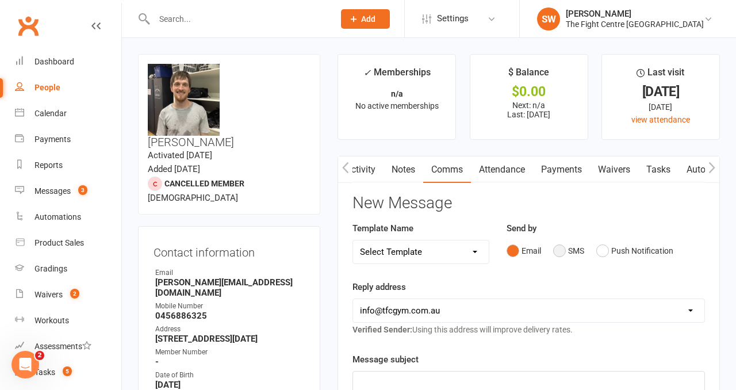
click at [577, 249] on button "SMS" at bounding box center [568, 251] width 31 height 22
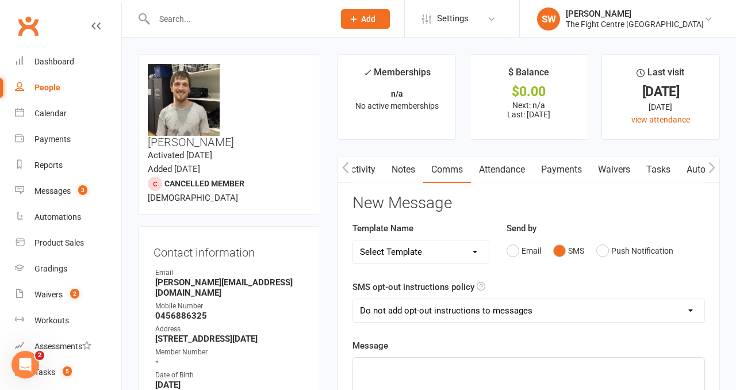
click at [499, 368] on p "﻿" at bounding box center [529, 368] width 338 height 14
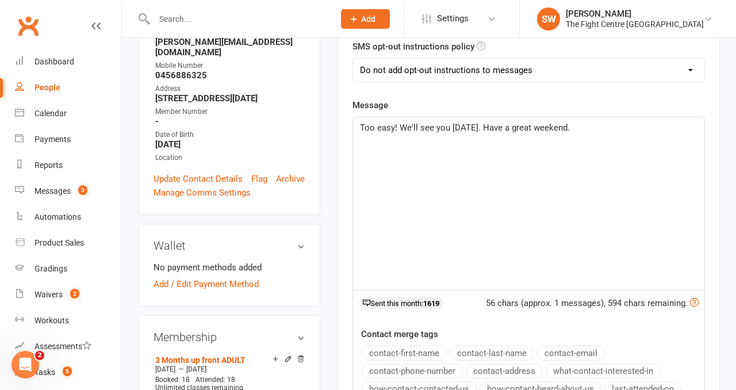
scroll to position [521, 0]
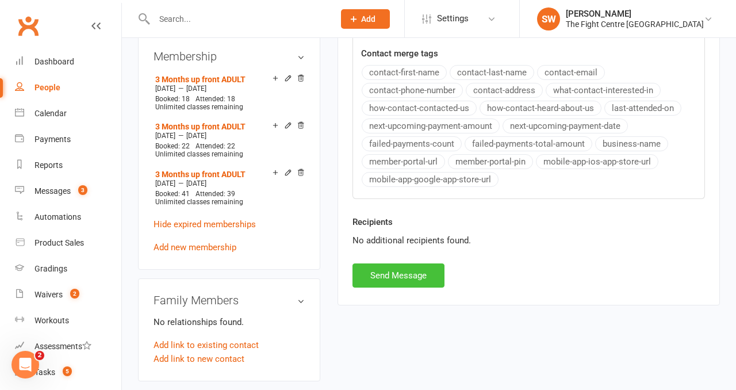
click at [388, 281] on button "Send Message" at bounding box center [399, 275] width 92 height 24
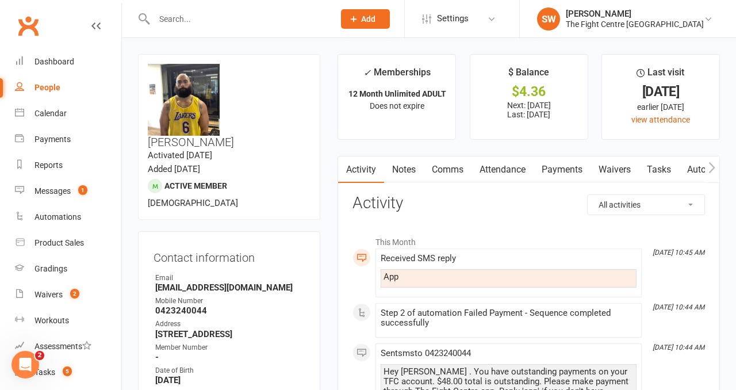
click at [716, 163] on button "button" at bounding box center [712, 169] width 14 height 26
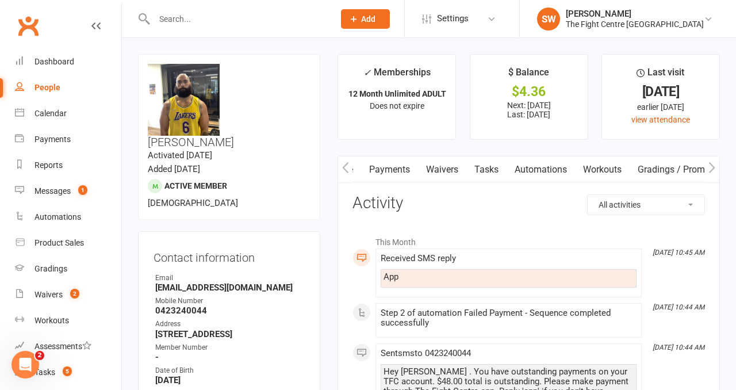
scroll to position [0, 332]
click at [625, 173] on link "Mobile App" at bounding box center [614, 169] width 62 height 26
